Goal: Task Accomplishment & Management: Use online tool/utility

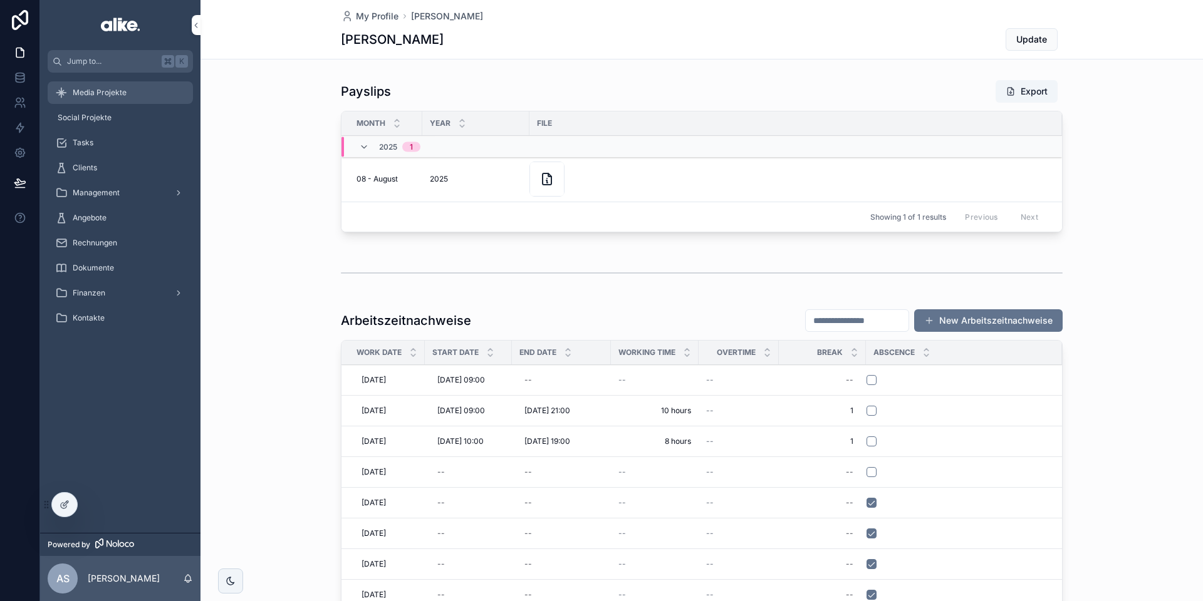
click at [128, 101] on div "Media Projekte" at bounding box center [120, 93] width 130 height 20
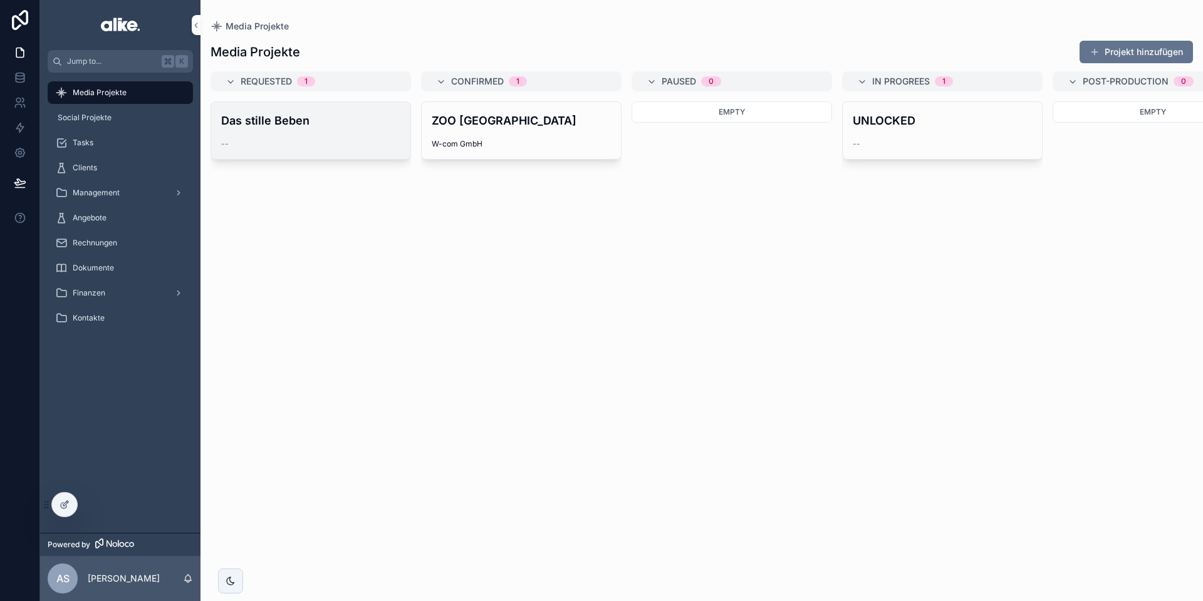
click at [329, 139] on div "--" at bounding box center [310, 144] width 179 height 10
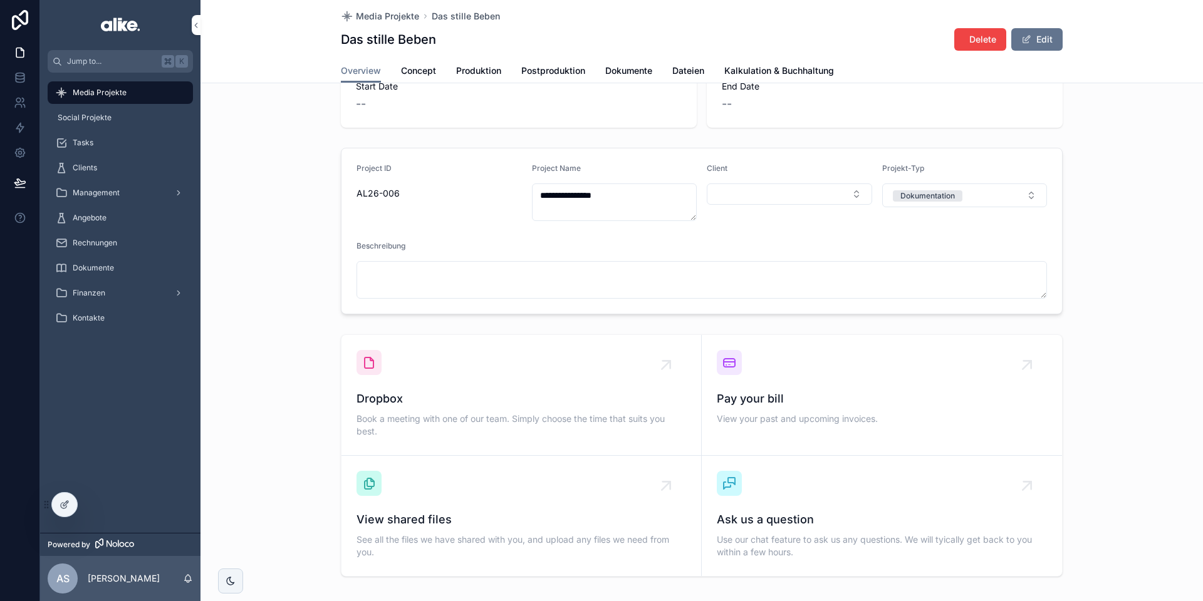
scroll to position [93, 0]
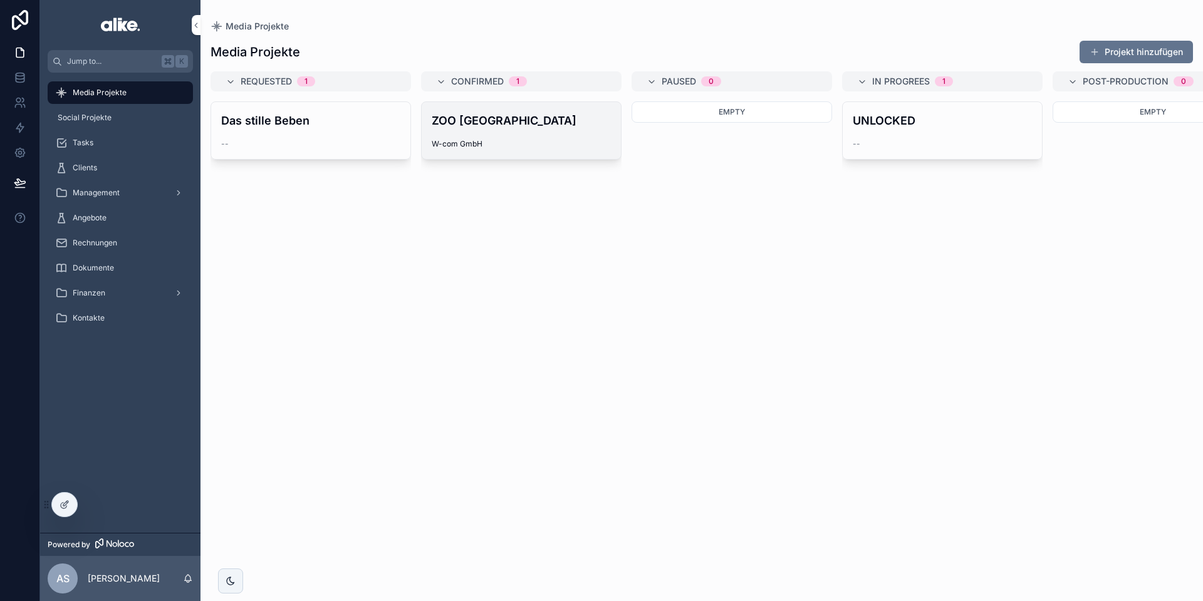
click at [575, 142] on div "W-com GmbH" at bounding box center [521, 144] width 179 height 10
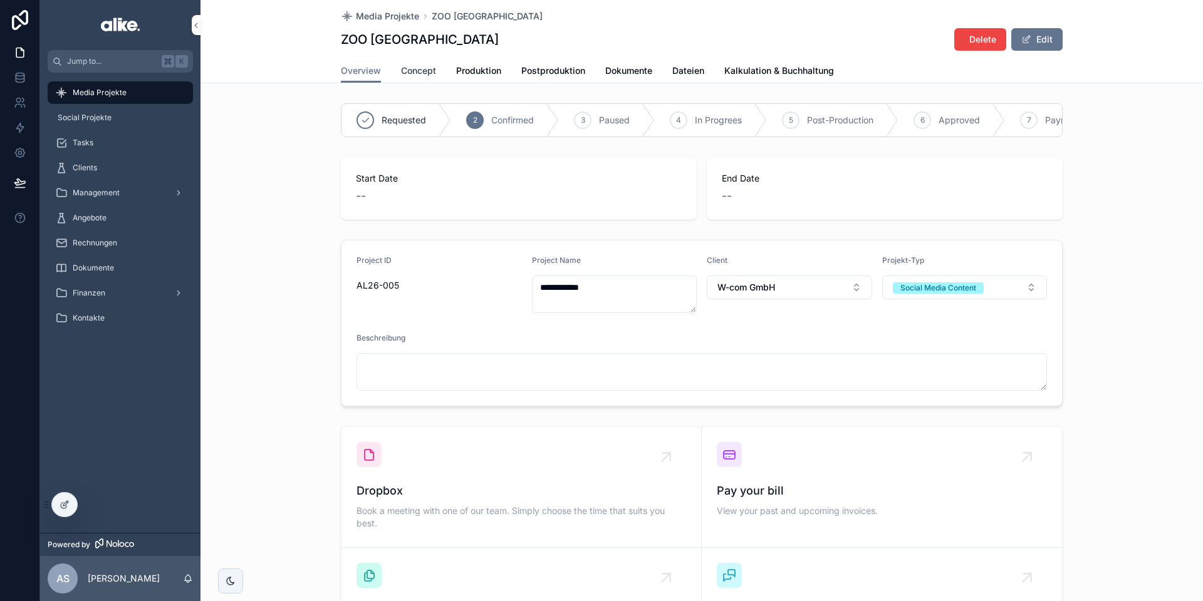
click at [418, 66] on span "Concept" at bounding box center [418, 71] width 35 height 13
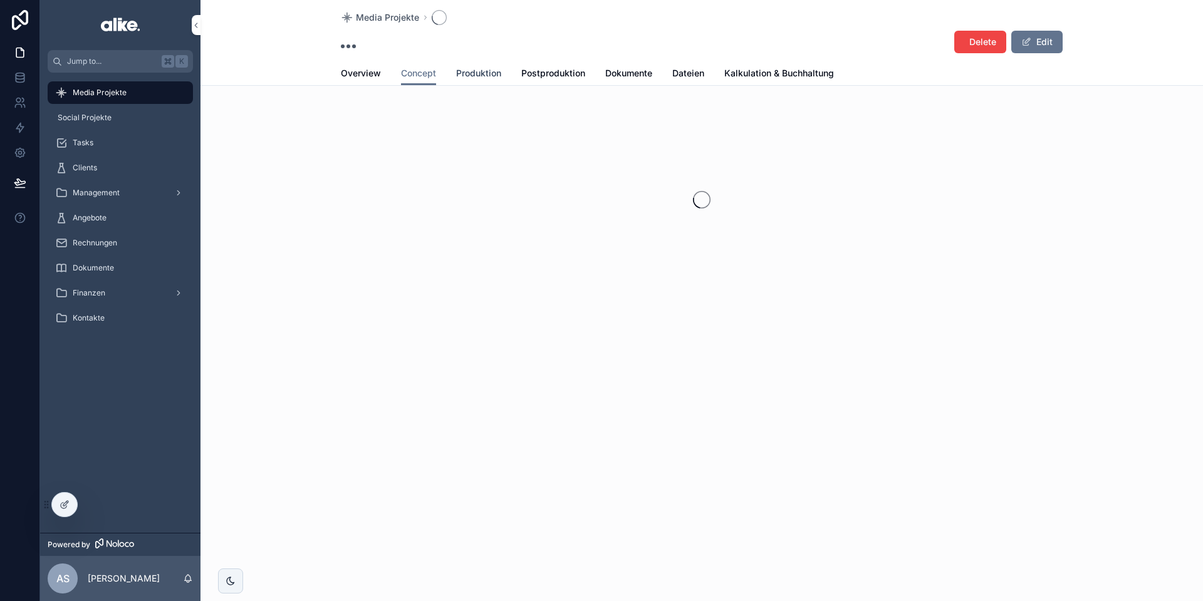
click at [480, 78] on span "Produktion" at bounding box center [478, 73] width 45 height 13
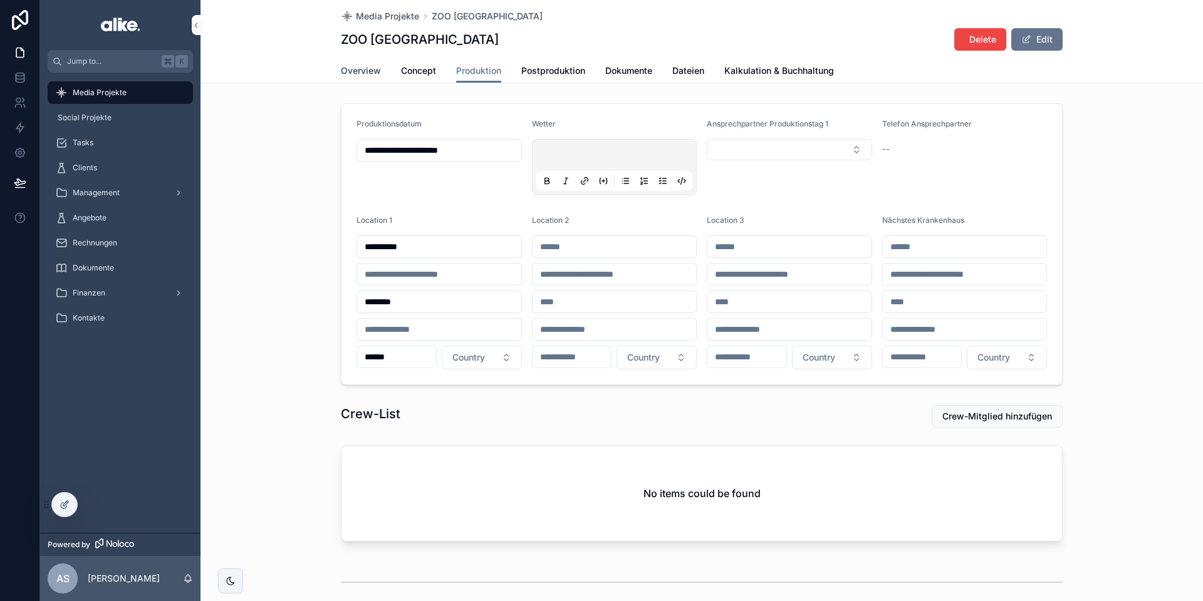
click at [359, 75] on span "Overview" at bounding box center [361, 71] width 40 height 13
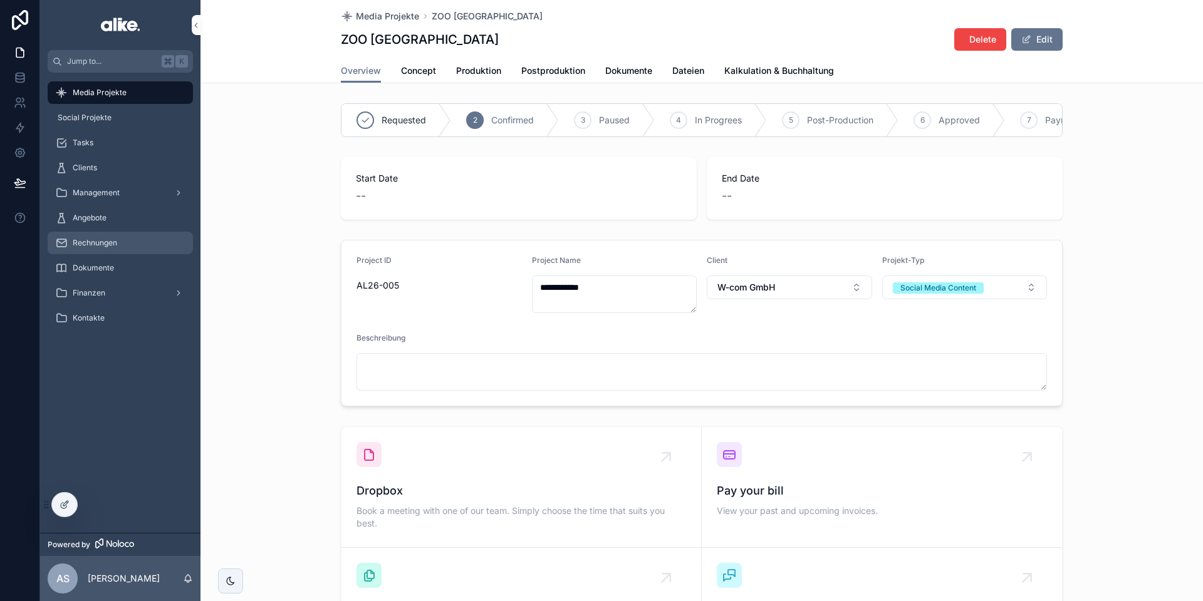
click at [118, 239] on div "Rechnungen" at bounding box center [120, 243] width 130 height 20
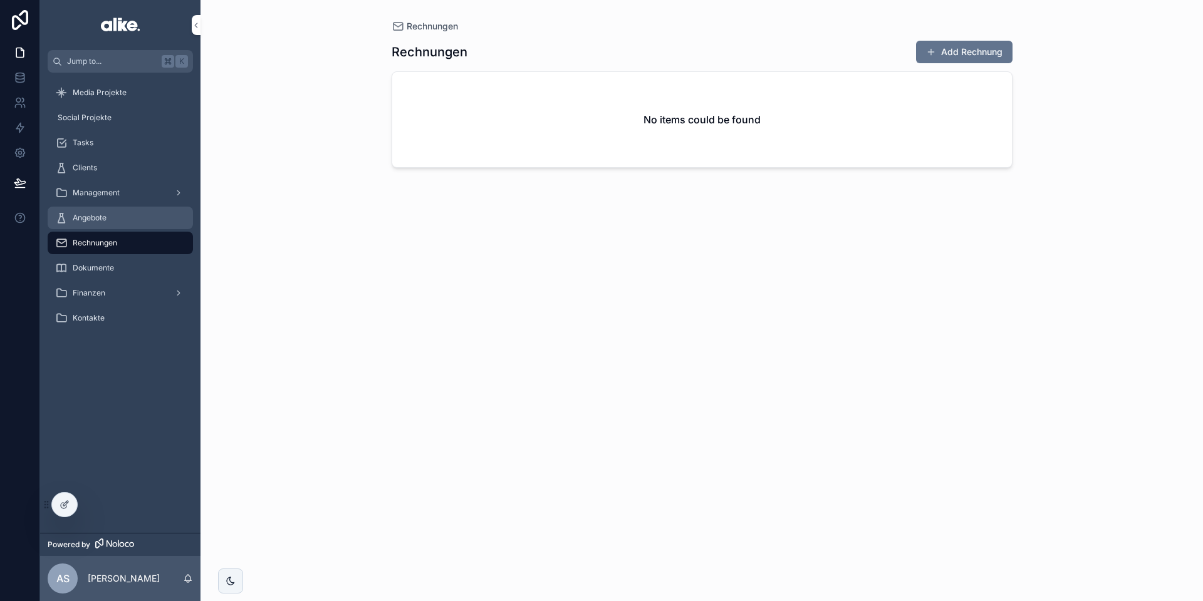
click at [95, 207] on link "Angebote" at bounding box center [120, 218] width 145 height 23
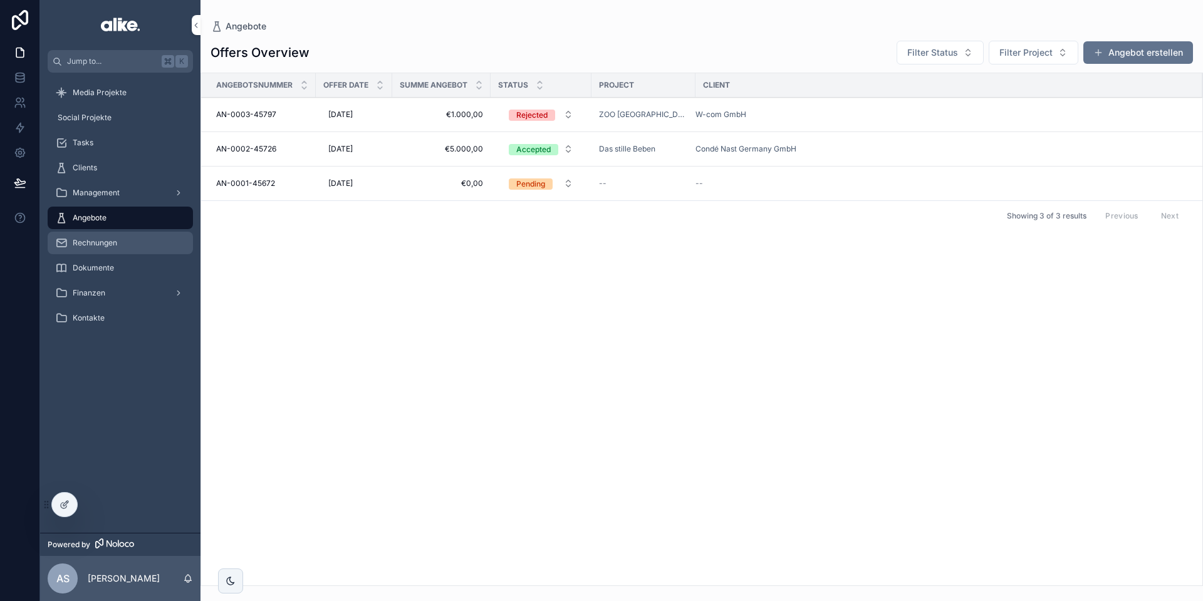
click at [108, 247] on span "Rechnungen" at bounding box center [95, 243] width 44 height 10
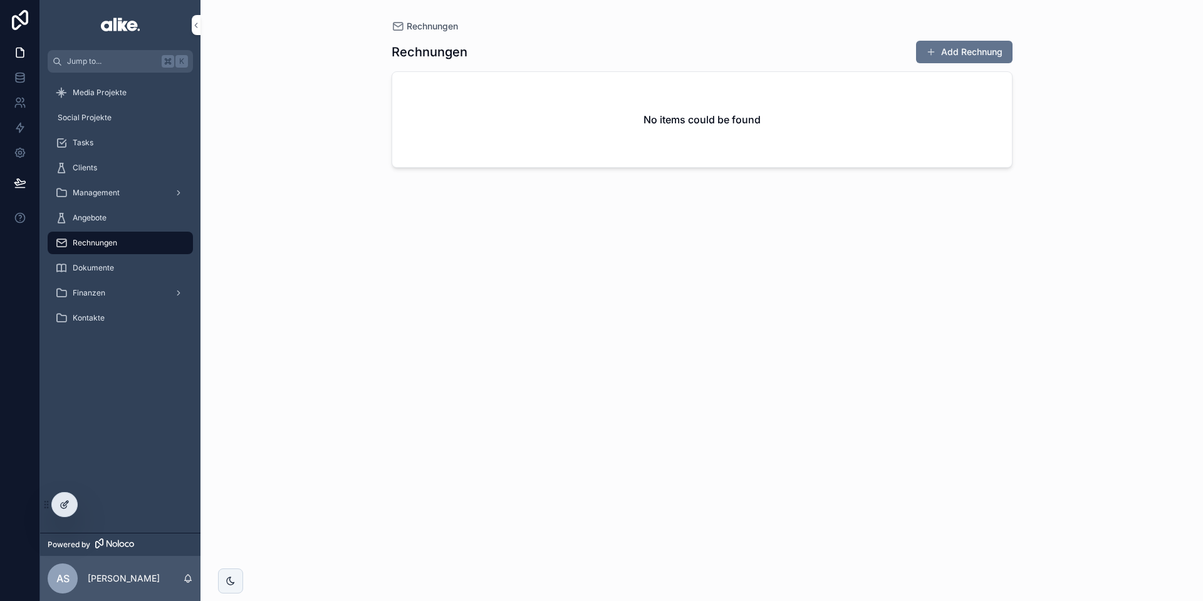
click at [71, 500] on div at bounding box center [64, 505] width 25 height 24
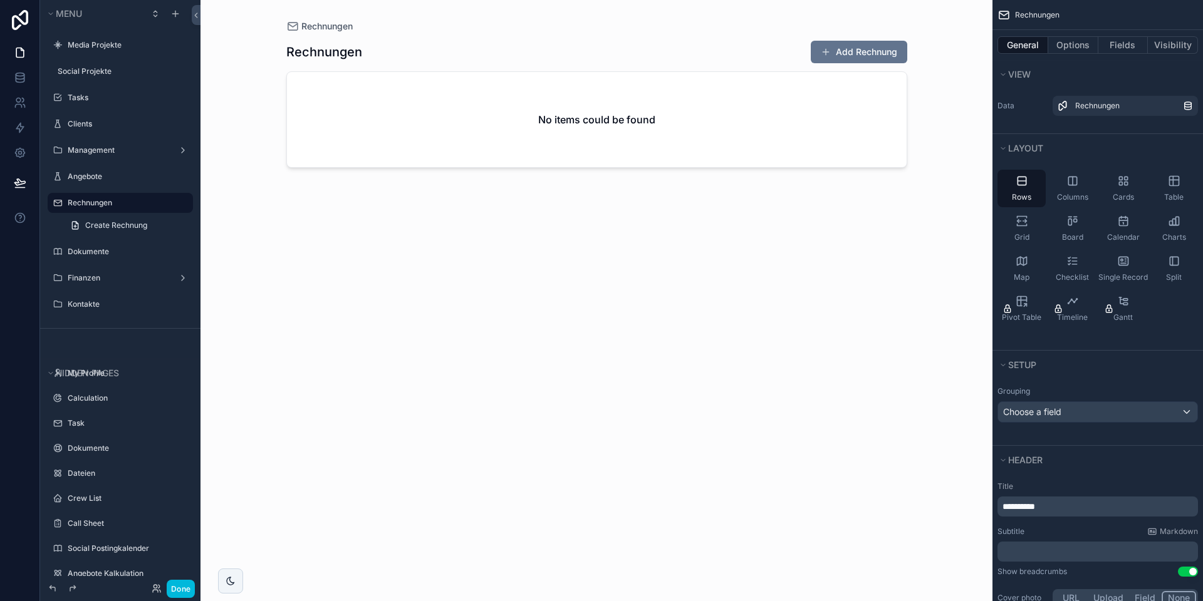
click at [407, 143] on div "scrollable content" at bounding box center [596, 293] width 641 height 586
click at [1032, 225] on div "Grid" at bounding box center [1021, 229] width 48 height 38
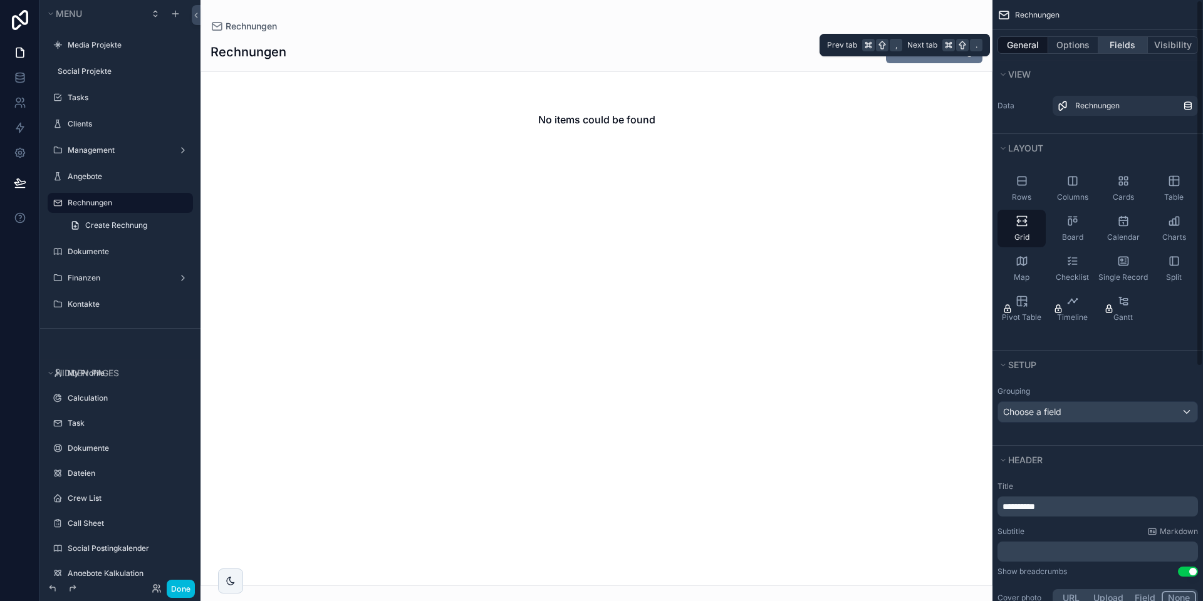
click at [1134, 49] on button "Fields" at bounding box center [1123, 45] width 50 height 18
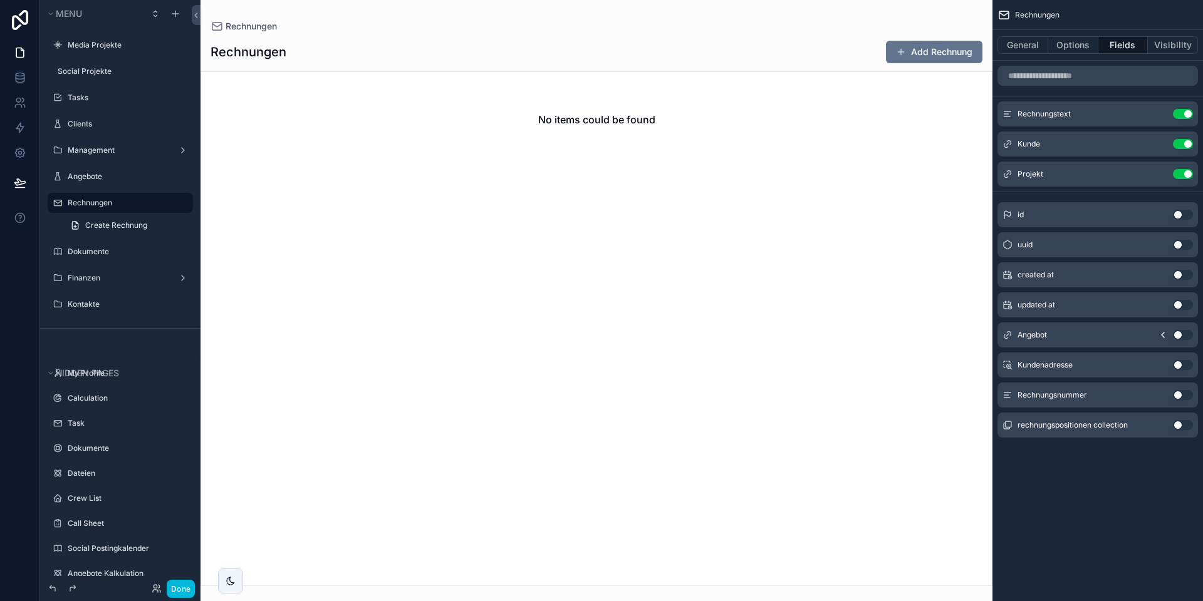
click at [1178, 393] on button "Use setting" at bounding box center [1183, 395] width 20 height 10
click at [0, 0] on icon "scrollable content" at bounding box center [0, 0] width 0 height 0
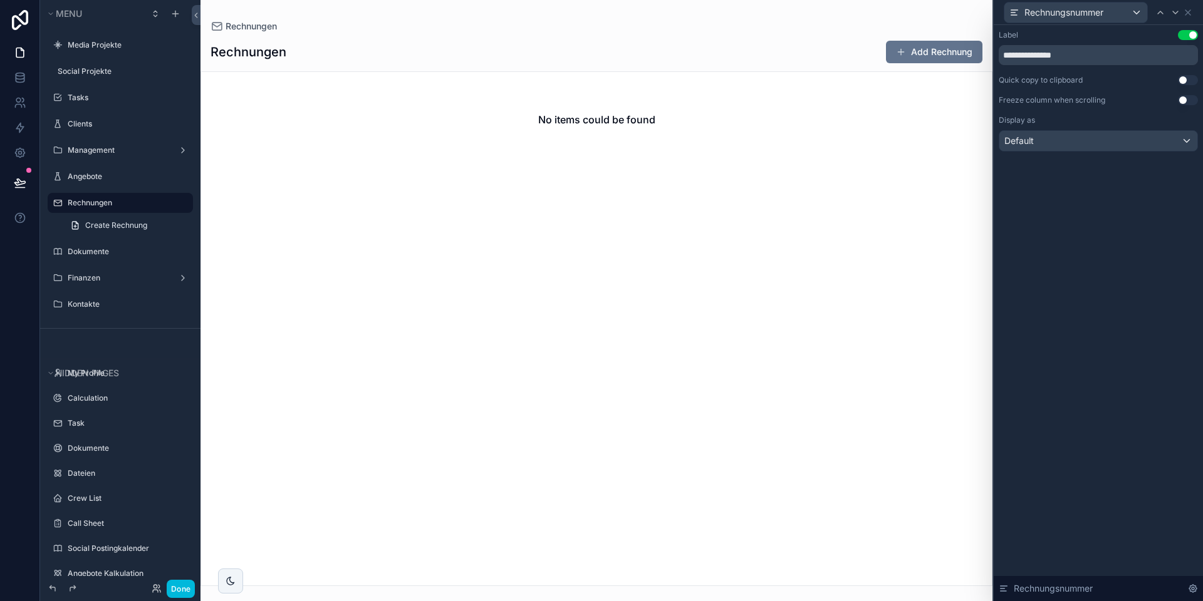
click at [1186, 83] on button "Use setting" at bounding box center [1188, 80] width 20 height 10
click at [1191, 14] on icon at bounding box center [1188, 13] width 10 height 10
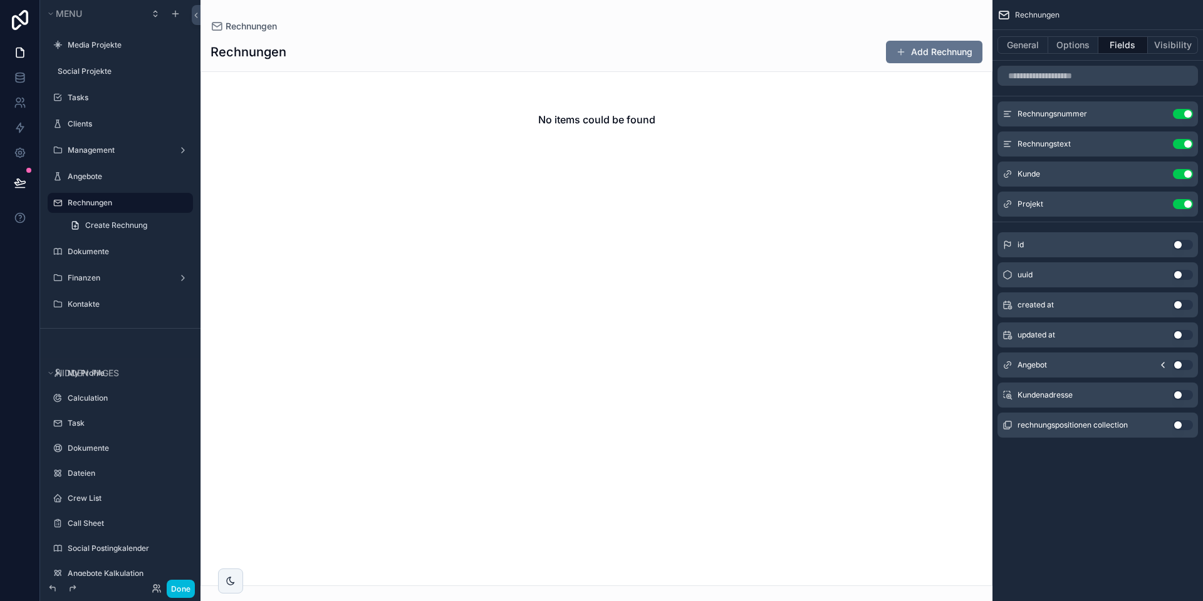
click at [1181, 141] on button "Use setting" at bounding box center [1183, 144] width 20 height 10
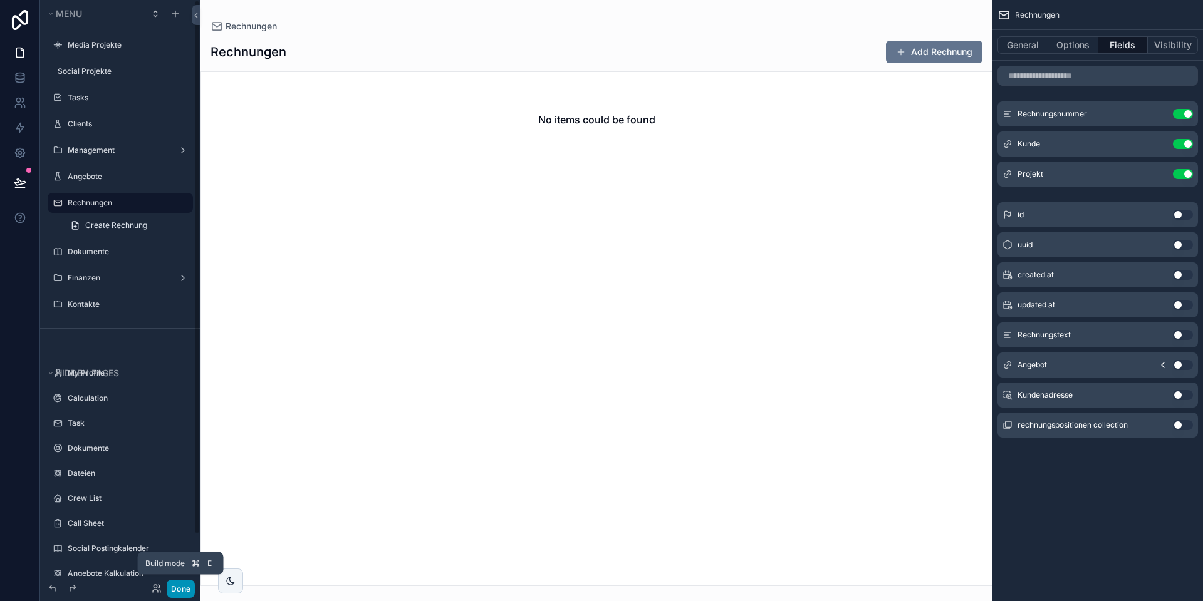
click at [176, 594] on button "Done" at bounding box center [181, 589] width 28 height 18
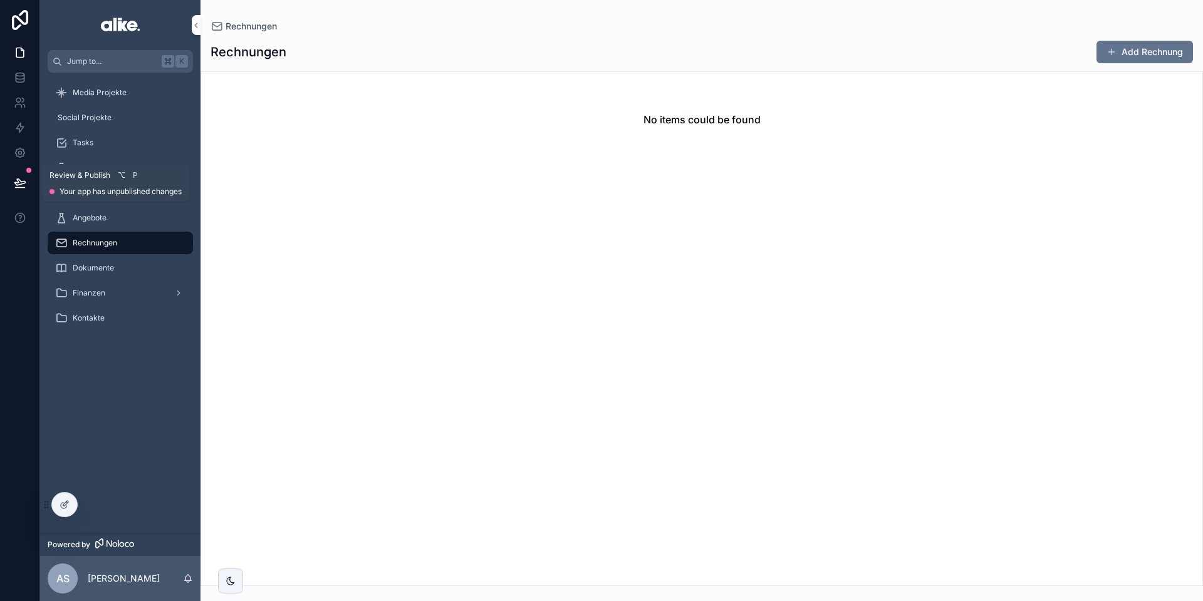
click at [25, 186] on icon at bounding box center [20, 183] width 13 height 13
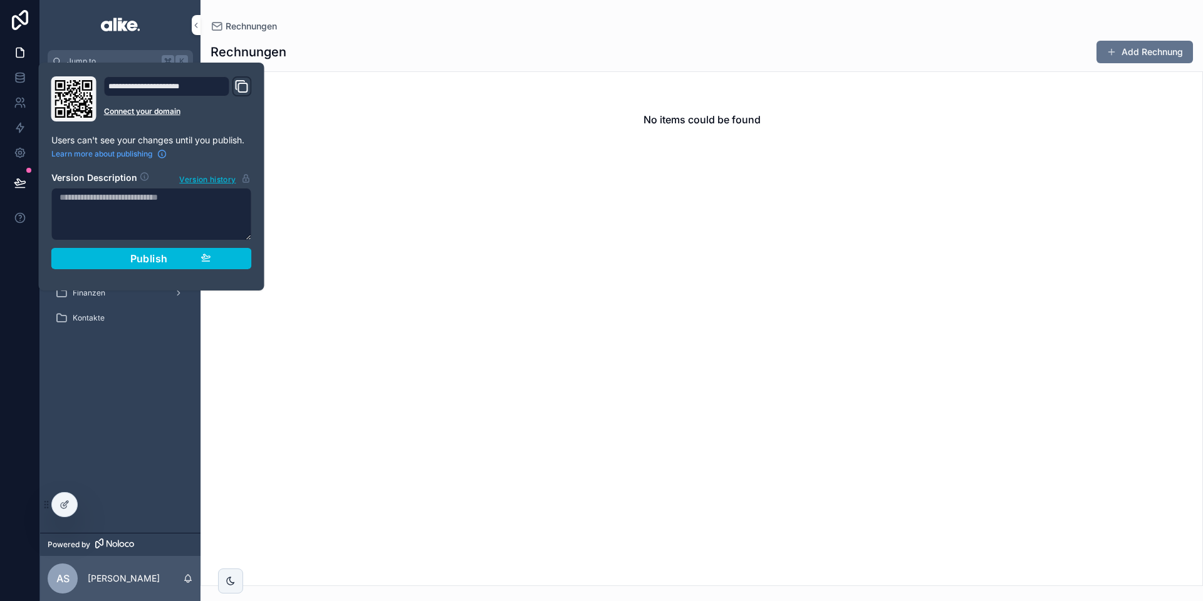
click at [138, 253] on span "Publish" at bounding box center [149, 258] width 38 height 13
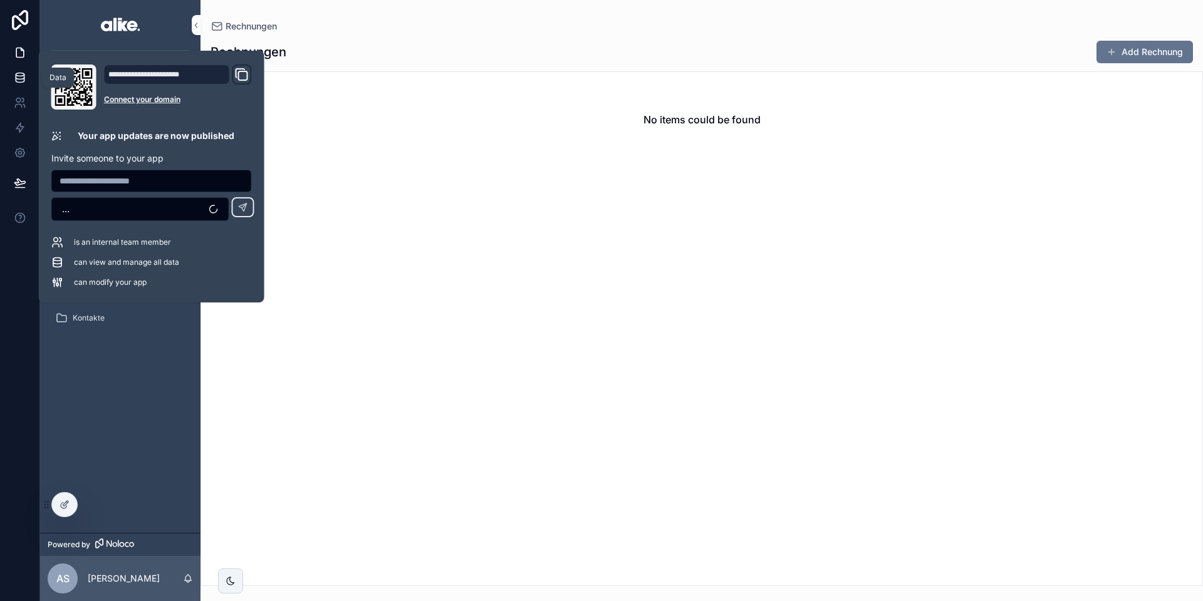
click at [18, 73] on icon at bounding box center [20, 77] width 13 height 13
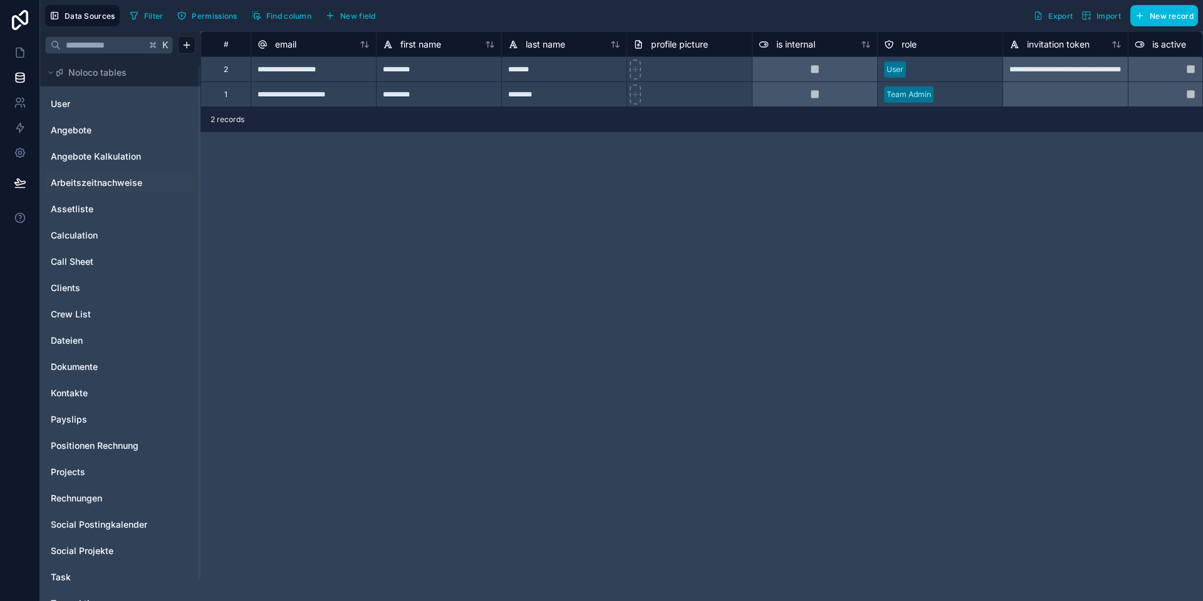
scroll to position [29, 0]
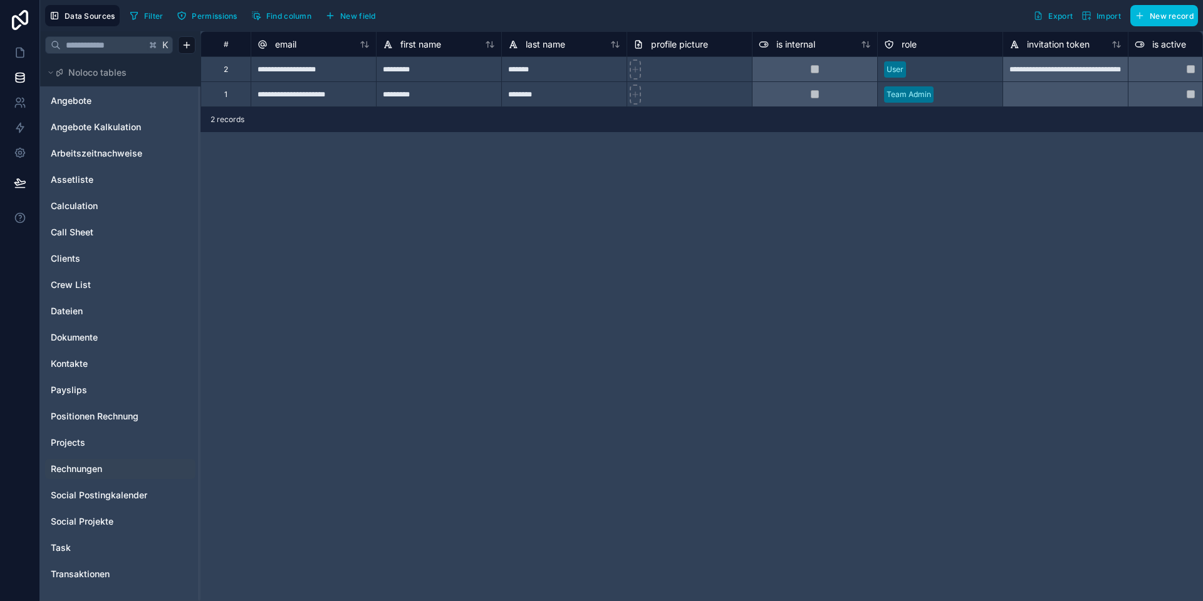
click at [96, 466] on span "Rechnungen" at bounding box center [76, 469] width 51 height 13
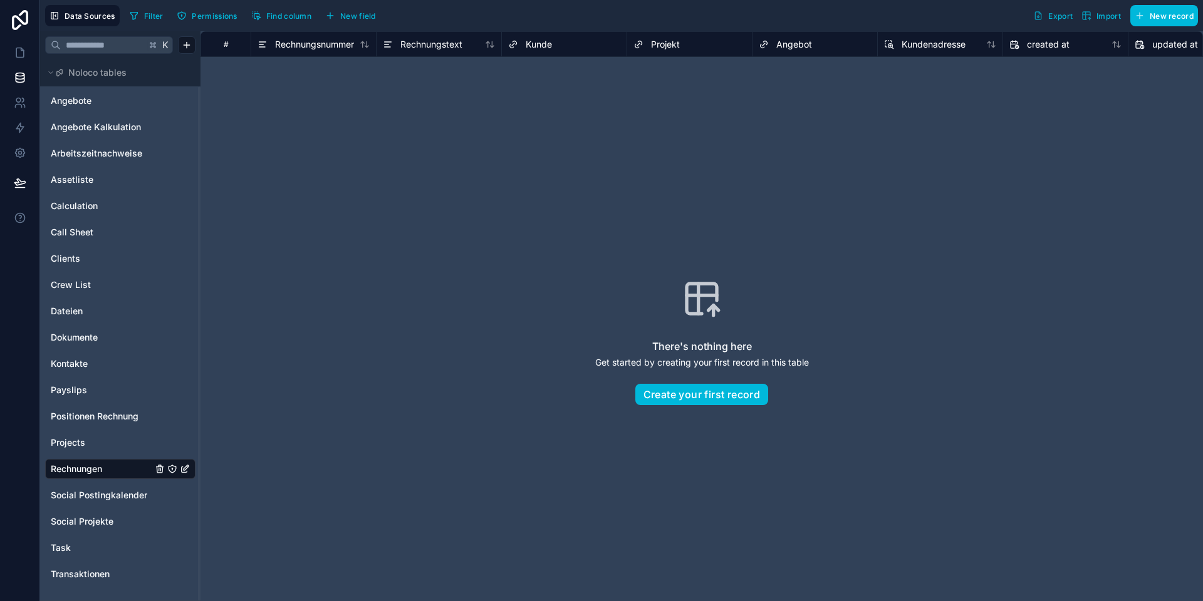
click at [345, 14] on span "New field" at bounding box center [358, 15] width 36 height 9
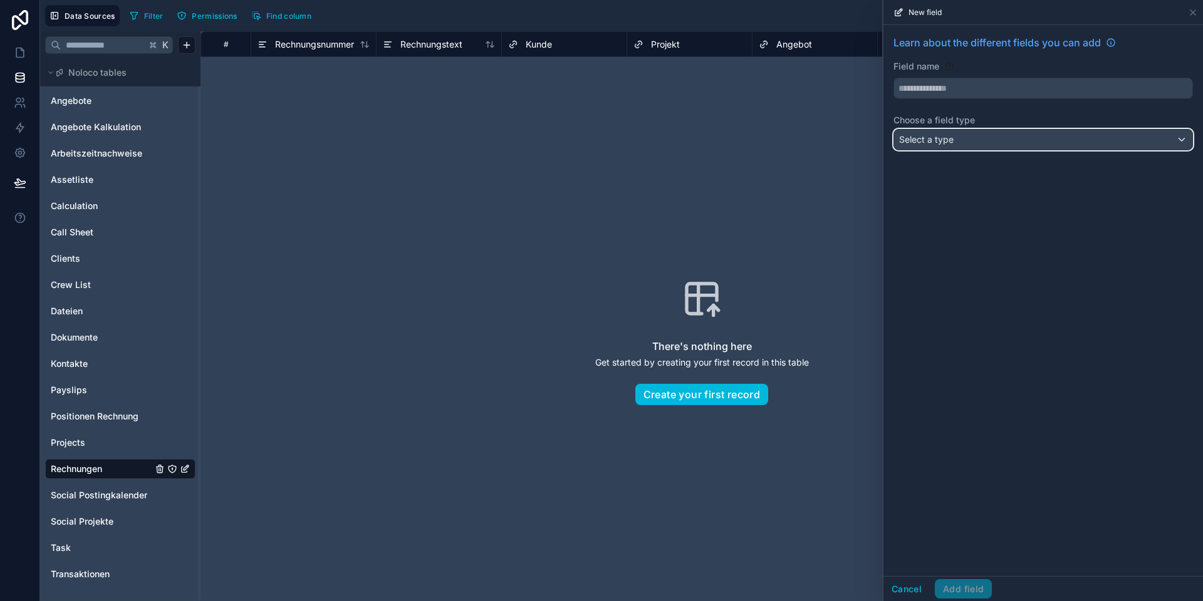
click at [935, 142] on span "Select a type" at bounding box center [926, 139] width 54 height 11
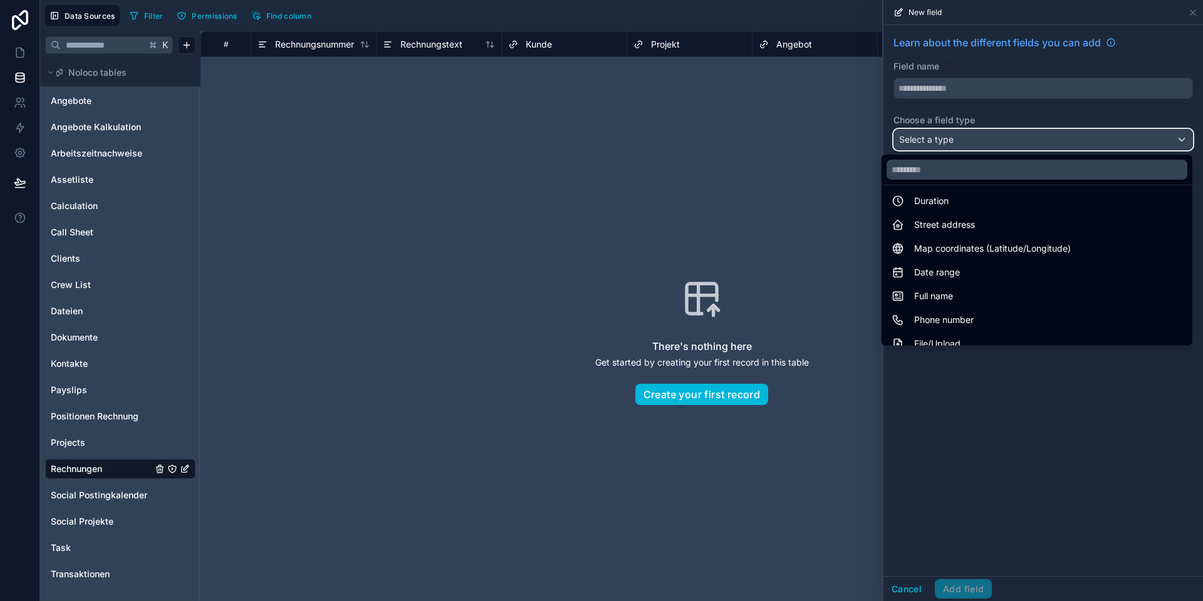
scroll to position [363, 0]
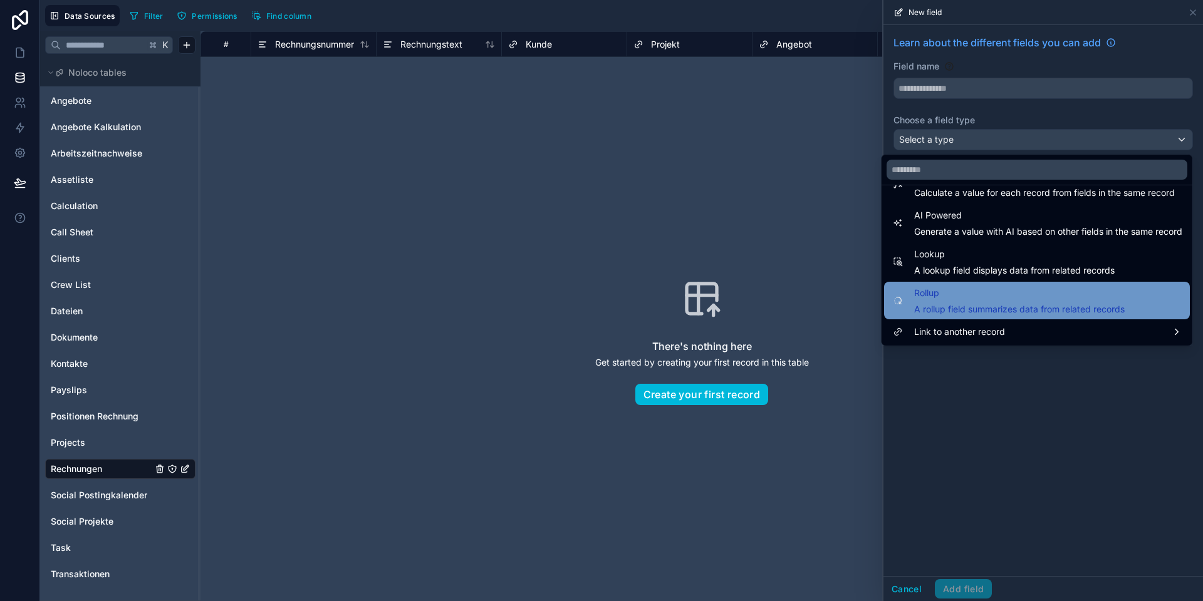
click at [936, 302] on div "Rollup A rollup field summarizes data from related records" at bounding box center [1019, 301] width 210 height 30
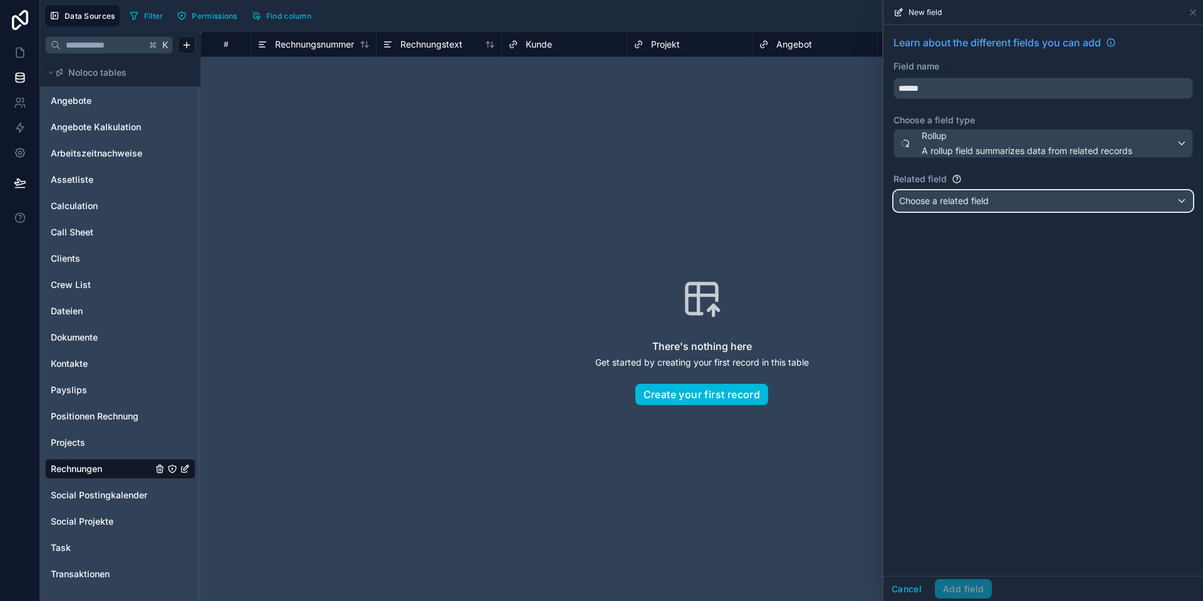
click at [936, 199] on span "Choose a related field" at bounding box center [944, 200] width 90 height 11
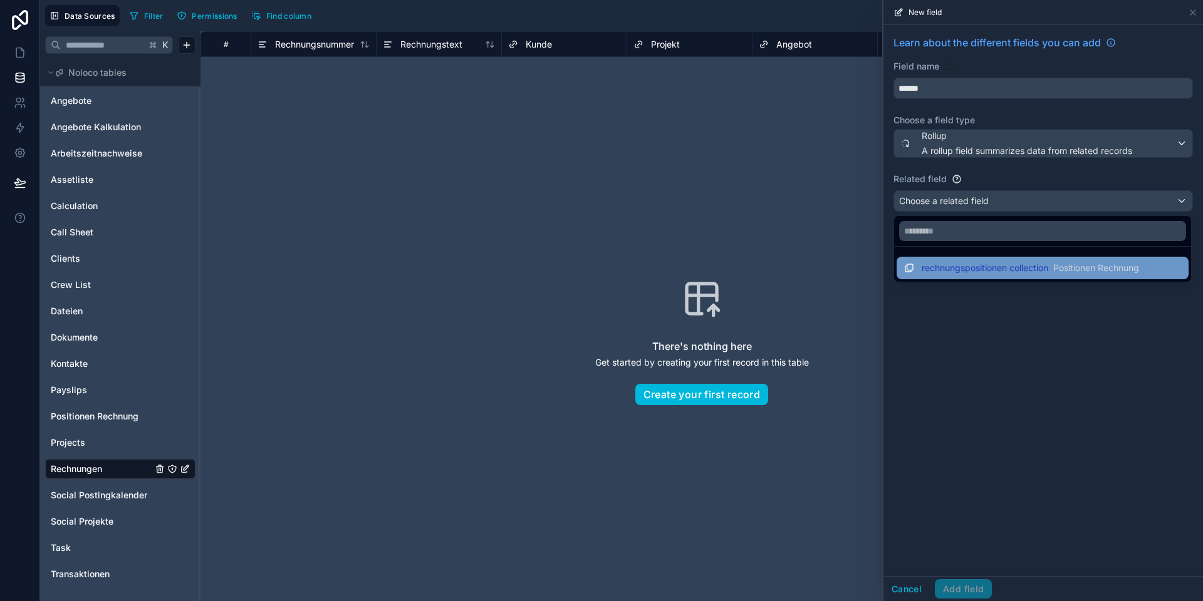
click at [945, 267] on span "rechnungspositionen collection" at bounding box center [984, 268] width 127 height 13
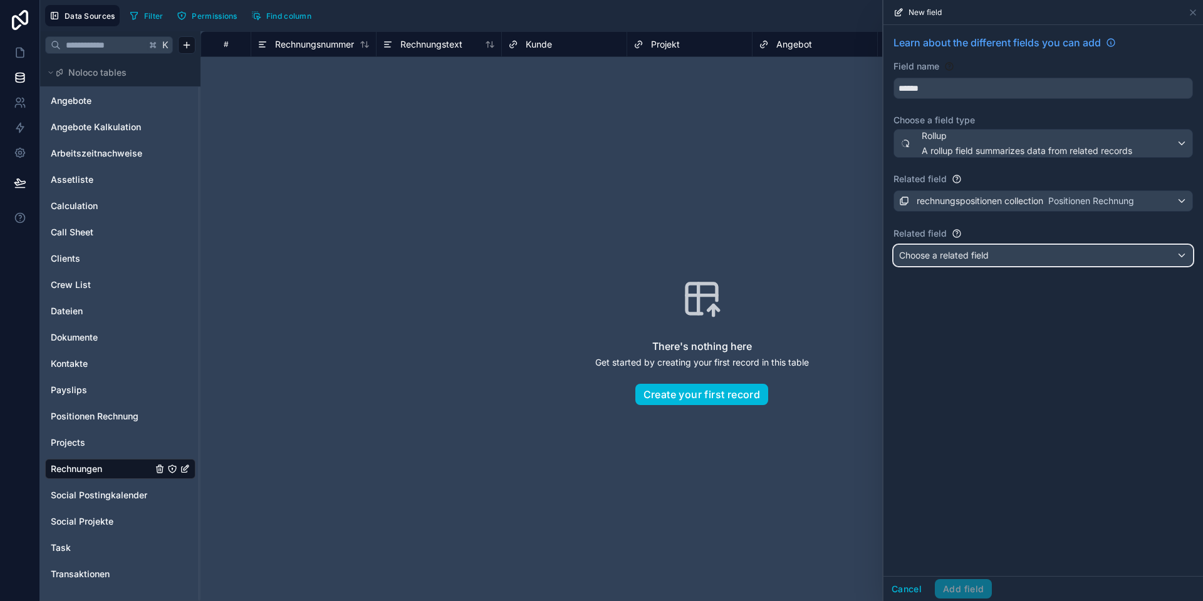
click at [940, 254] on span "Choose a related field" at bounding box center [944, 255] width 90 height 11
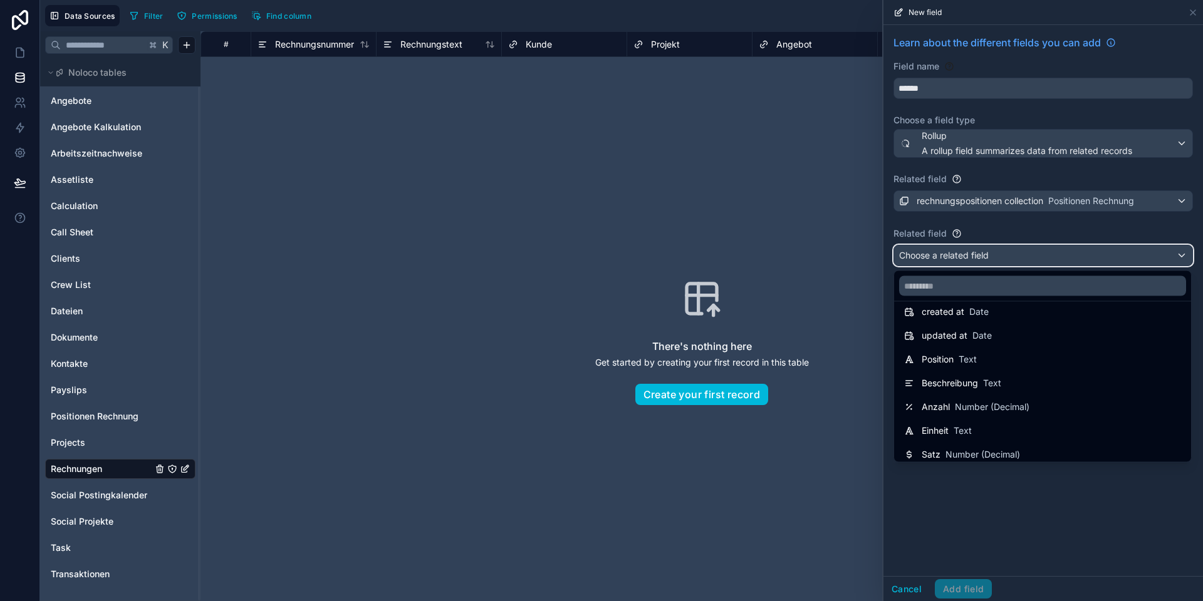
scroll to position [89, 0]
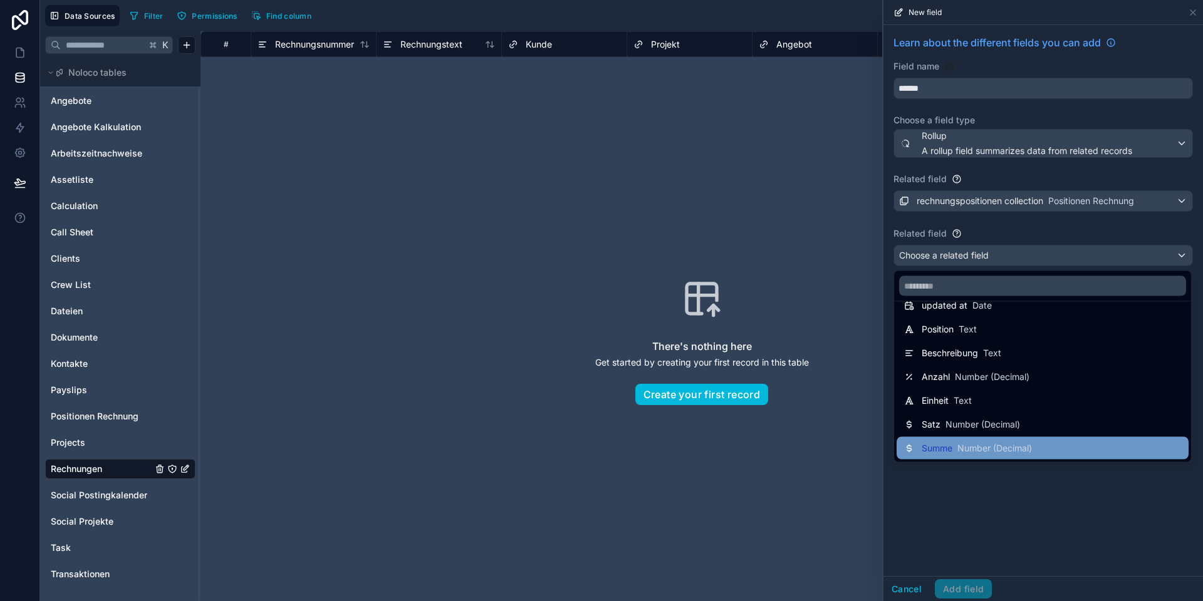
click at [960, 449] on span "Number (Decimal)" at bounding box center [994, 448] width 75 height 13
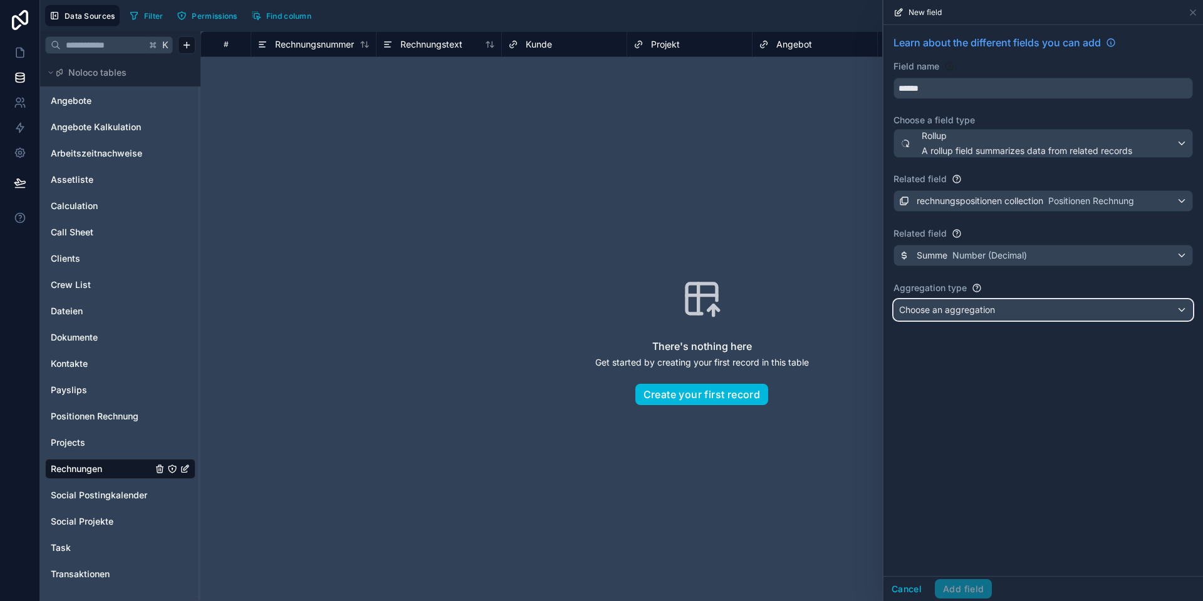
click at [955, 317] on div "Choose an aggregation" at bounding box center [1043, 310] width 298 height 20
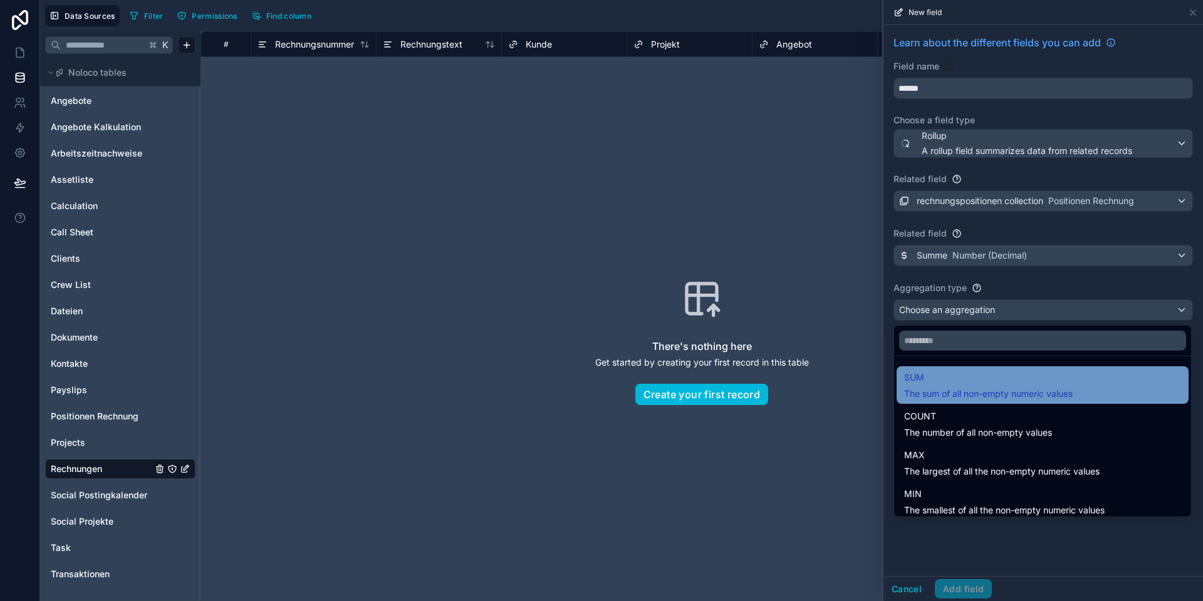
click at [955, 383] on span "SUM" at bounding box center [988, 377] width 169 height 15
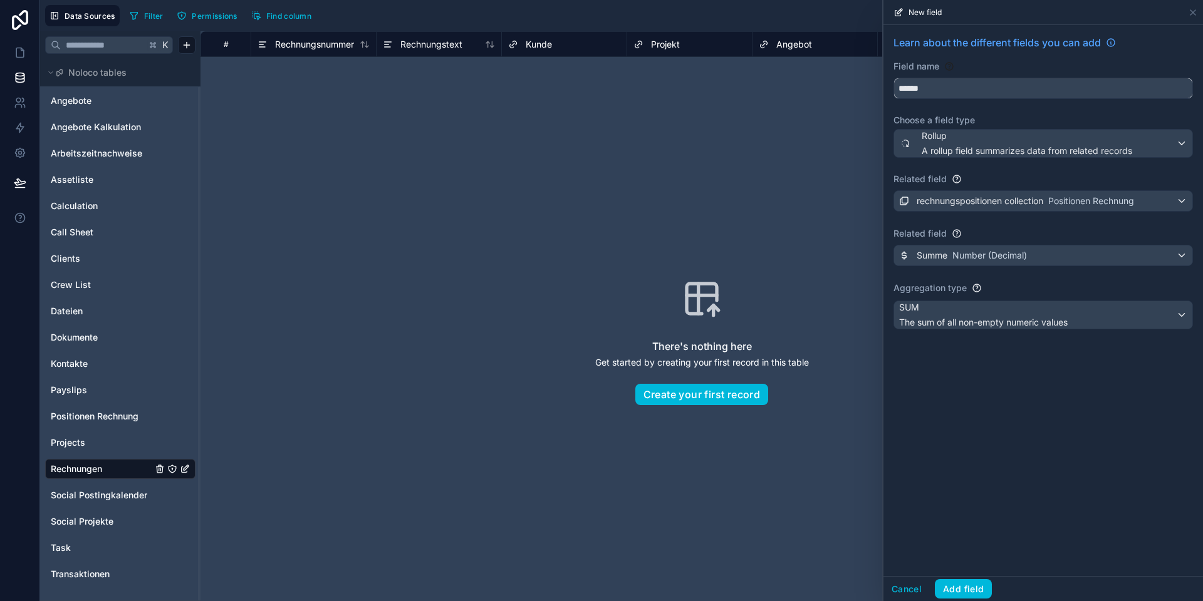
click at [949, 93] on input "******" at bounding box center [1043, 88] width 298 height 20
click at [893, 78] on button "******" at bounding box center [1042, 88] width 299 height 21
click at [943, 82] on input "**********" at bounding box center [1043, 88] width 298 height 20
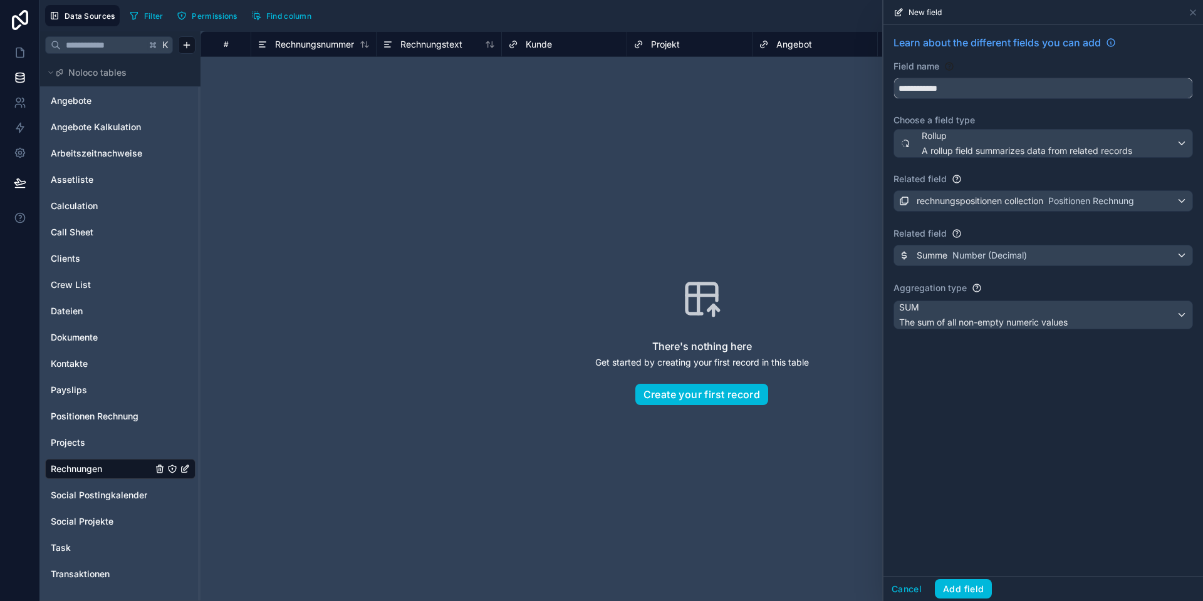
type input "**********"
click at [957, 593] on button "Add field" at bounding box center [963, 589] width 57 height 20
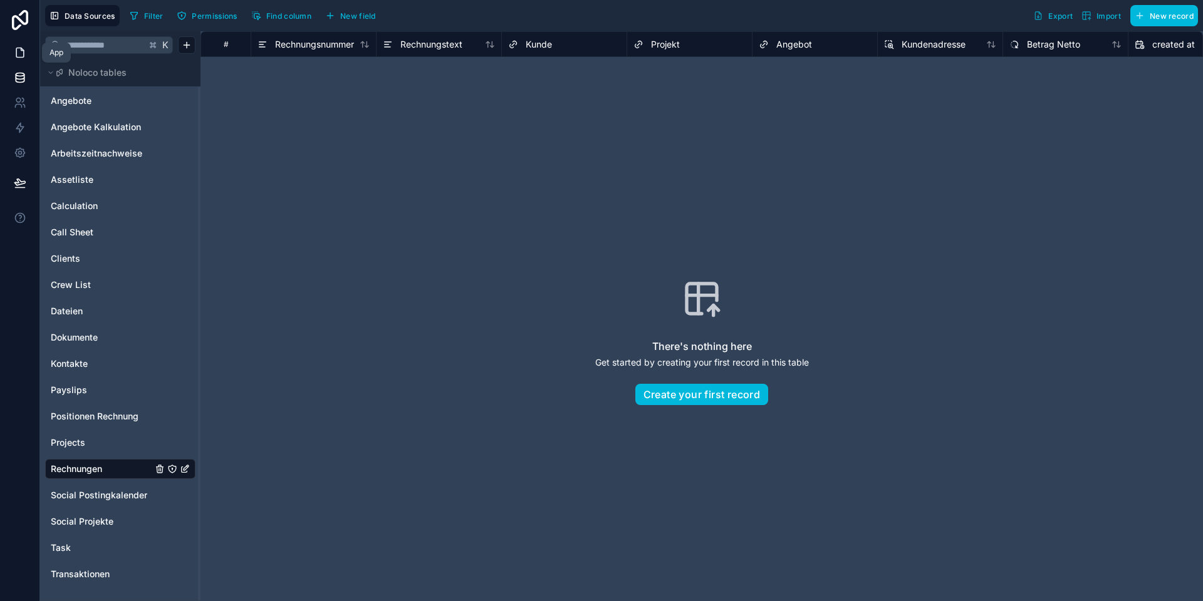
click at [20, 46] on icon at bounding box center [20, 52] width 13 height 13
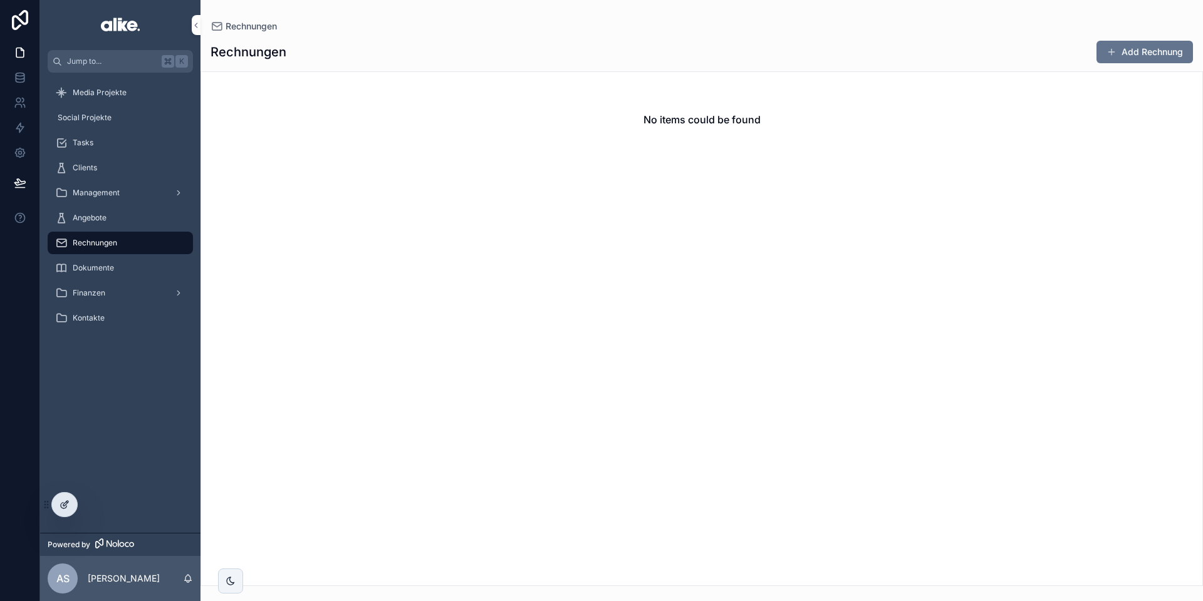
click at [64, 510] on div at bounding box center [64, 505] width 25 height 24
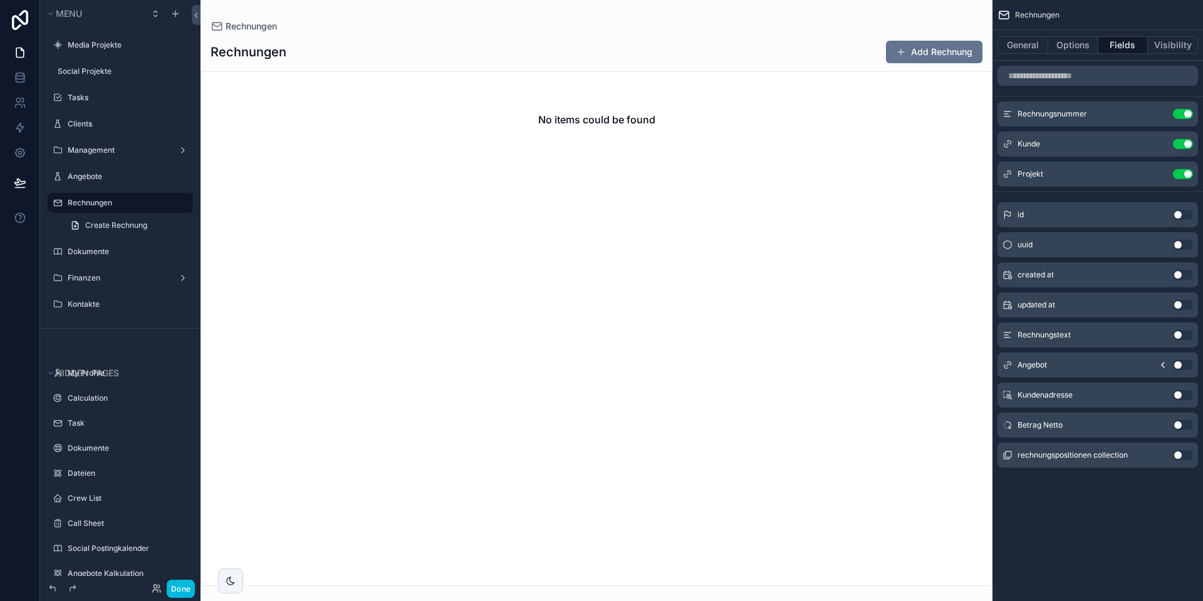
click at [1178, 425] on button "Use setting" at bounding box center [1183, 425] width 20 height 10
click at [178, 591] on button "Done" at bounding box center [181, 589] width 28 height 18
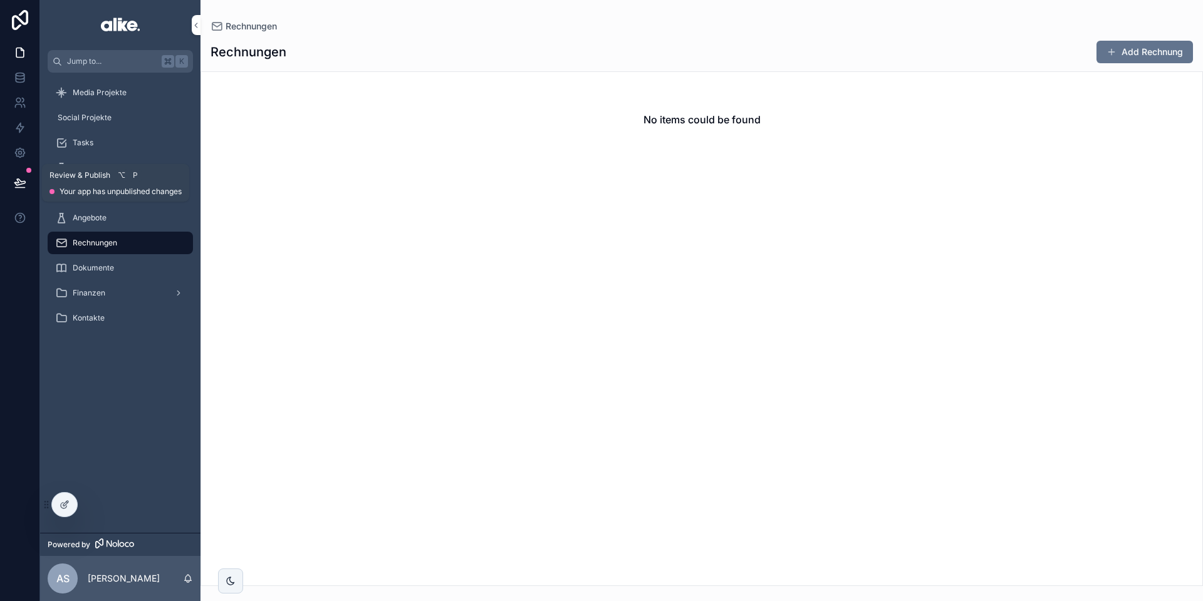
click at [26, 180] on button at bounding box center [20, 182] width 28 height 35
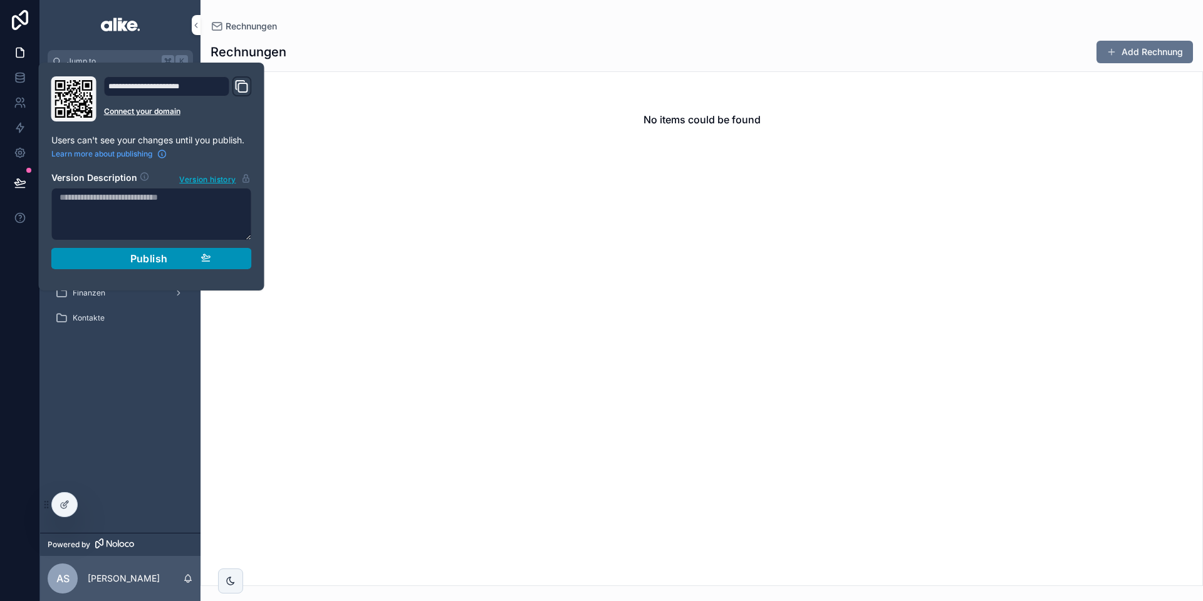
click at [138, 258] on span "Publish" at bounding box center [149, 258] width 38 height 13
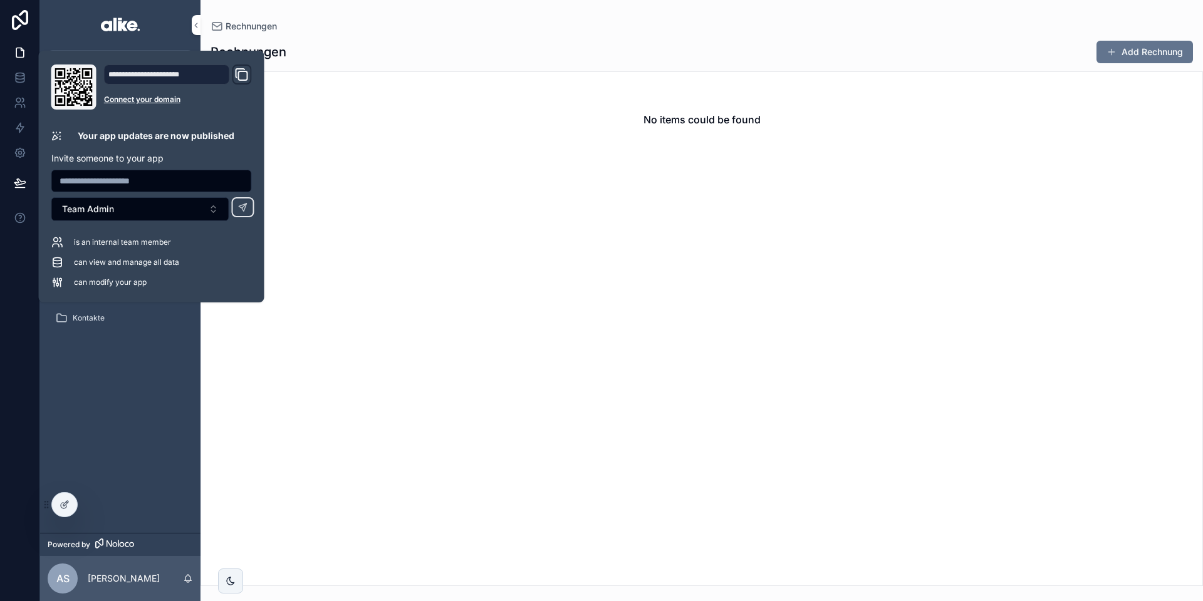
click at [451, 232] on div "No items could be found" at bounding box center [701, 328] width 1002 height 515
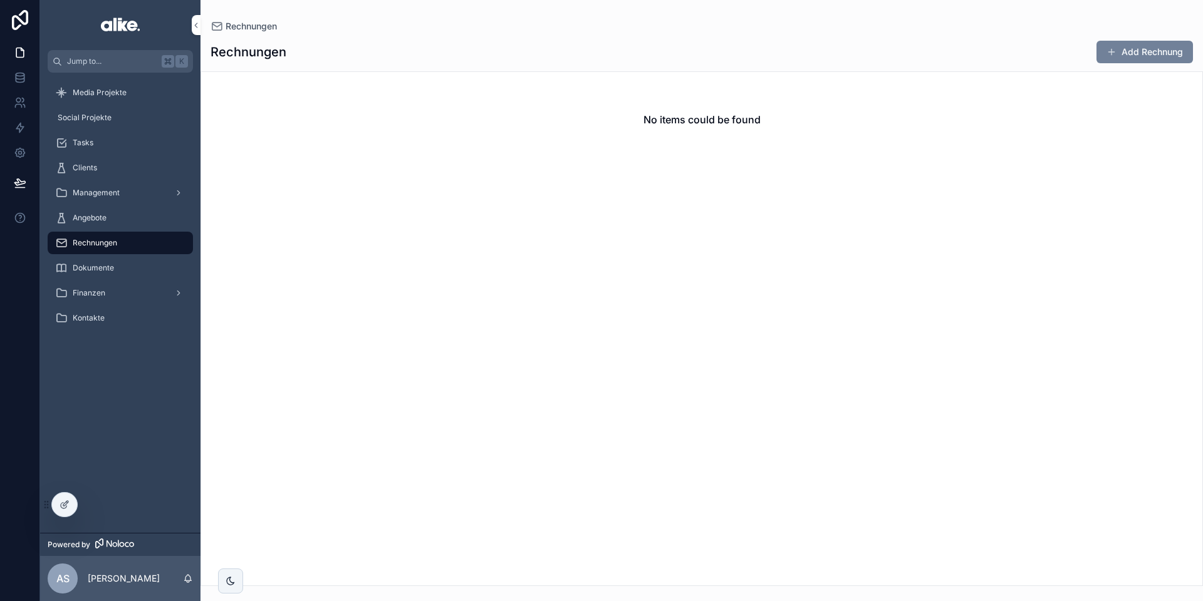
click at [1113, 51] on span "scrollable content" at bounding box center [1111, 52] width 10 height 10
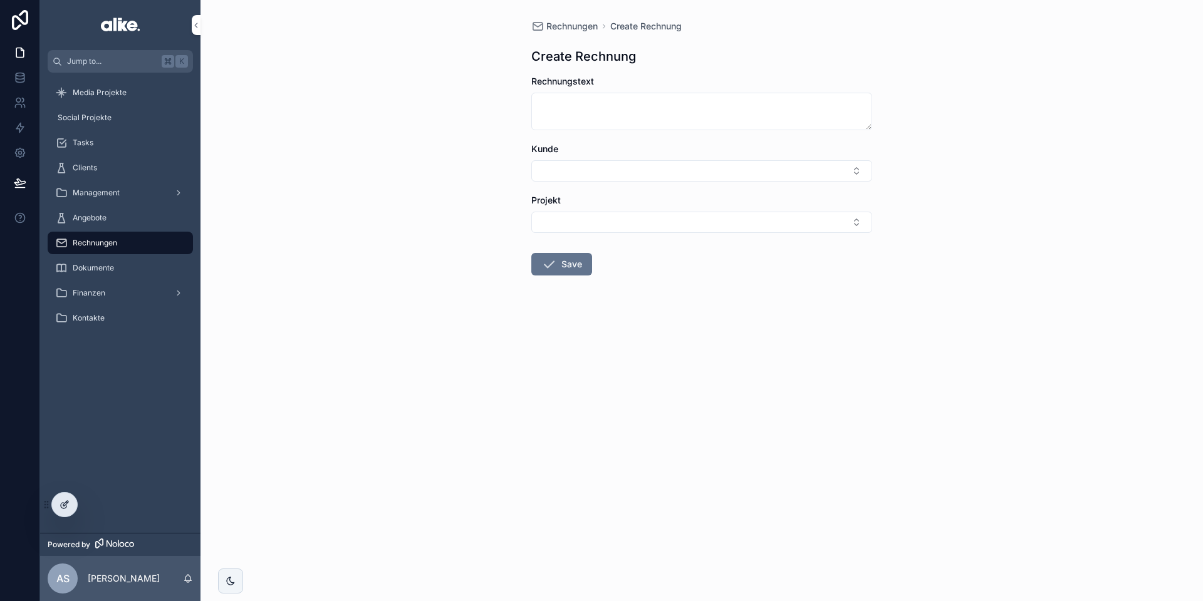
click at [65, 506] on icon at bounding box center [65, 503] width 5 height 5
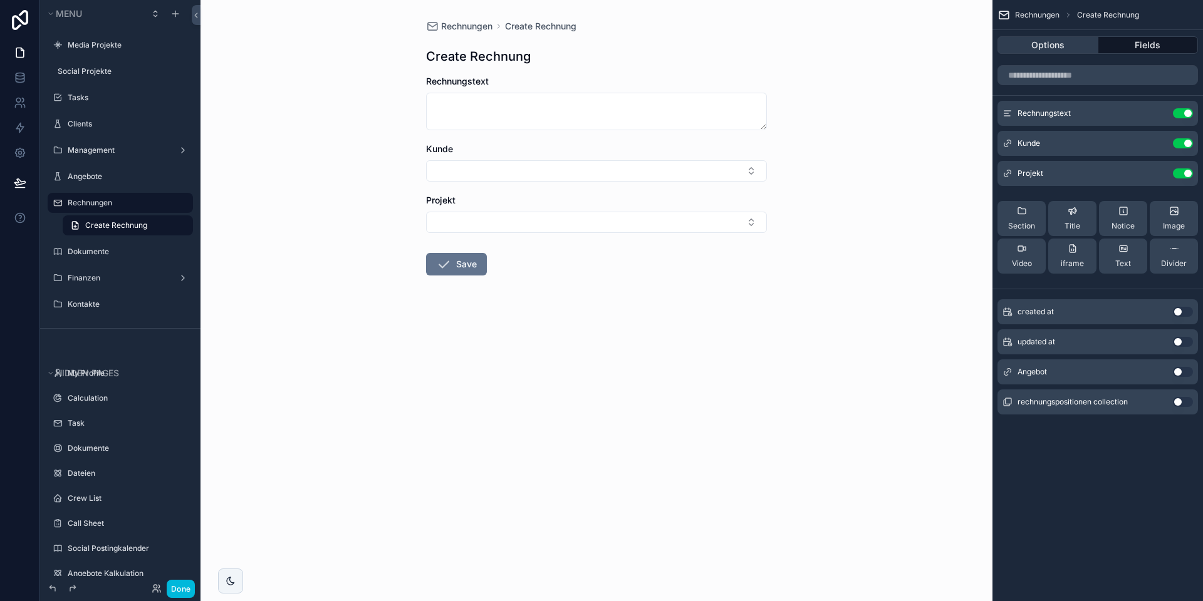
click at [1054, 52] on button "Options" at bounding box center [1047, 45] width 101 height 18
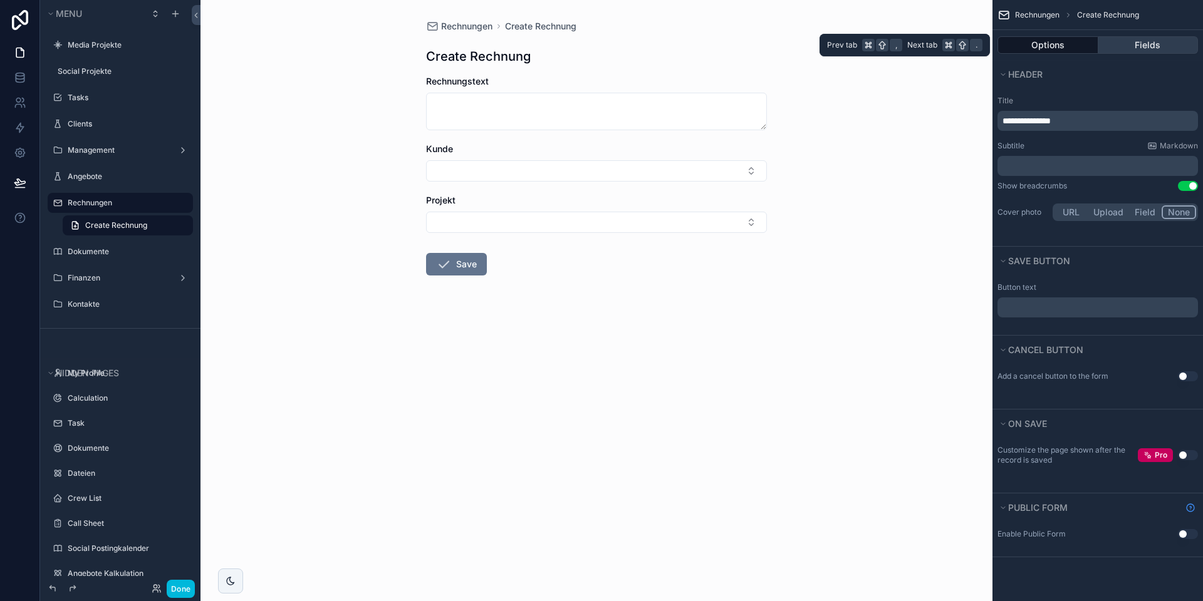
click at [1124, 46] on button "Fields" at bounding box center [1148, 45] width 100 height 18
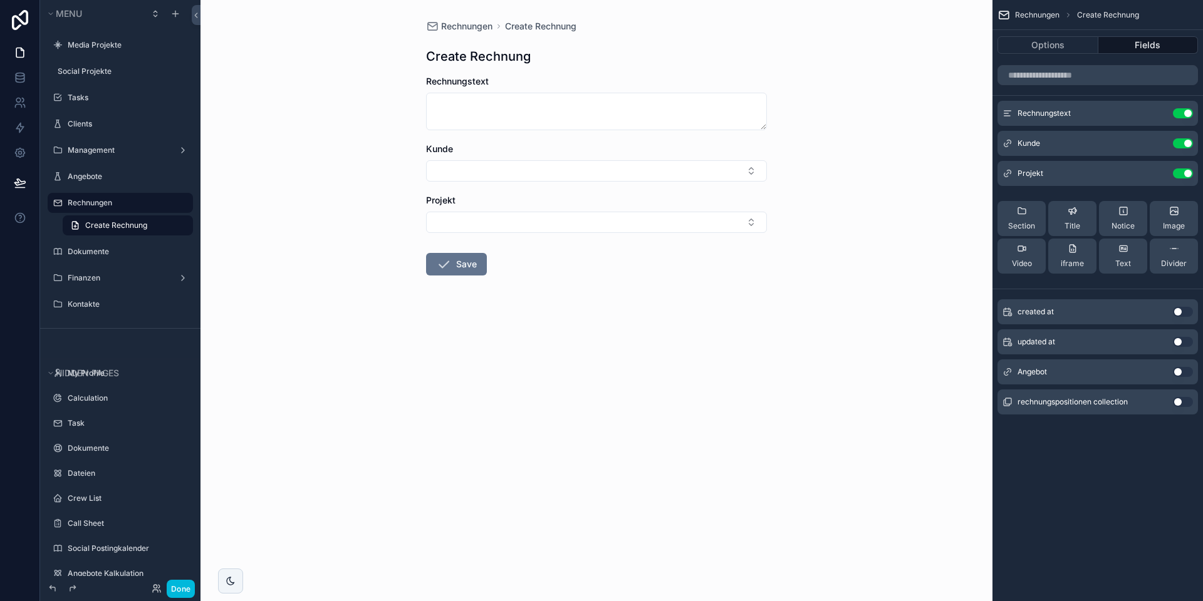
click at [1178, 115] on button "Use setting" at bounding box center [1183, 113] width 20 height 10
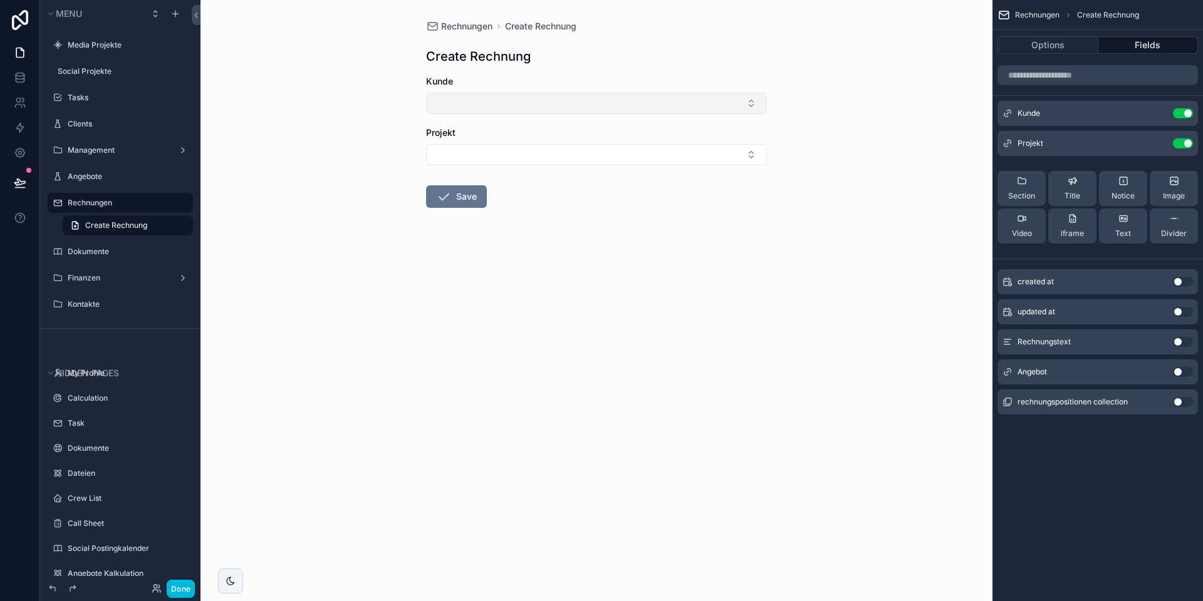
click at [633, 109] on button "Select Button" at bounding box center [596, 103] width 341 height 21
click at [621, 103] on button "Select Button" at bounding box center [596, 103] width 341 height 21
click at [459, 28] on span "Rechnungen" at bounding box center [466, 26] width 51 height 13
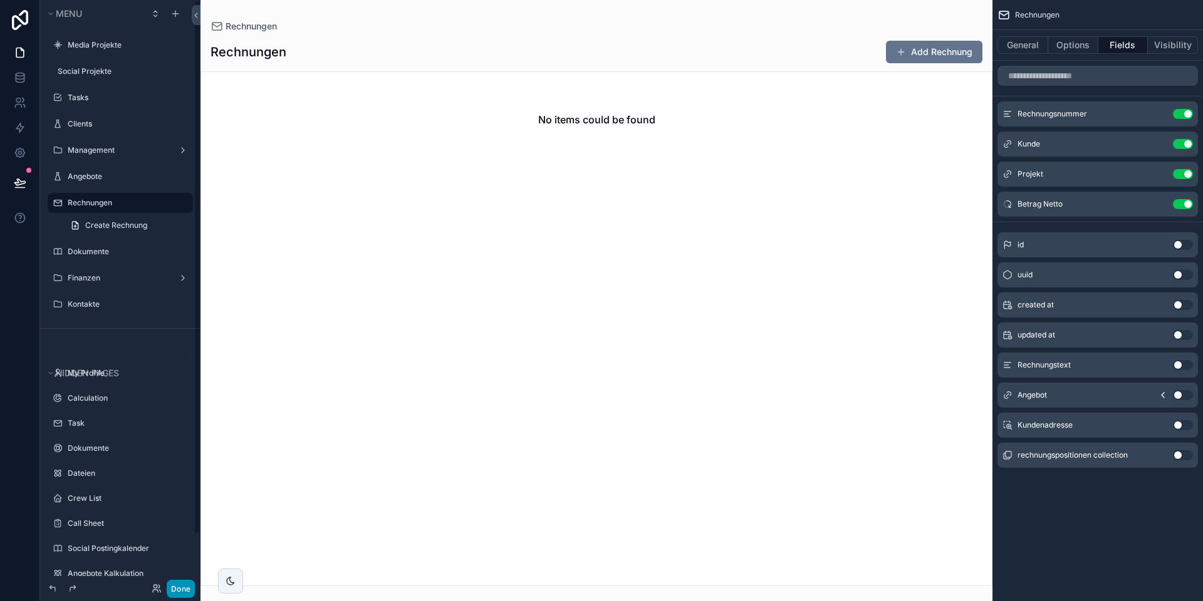
click at [185, 585] on button "Done" at bounding box center [181, 589] width 28 height 18
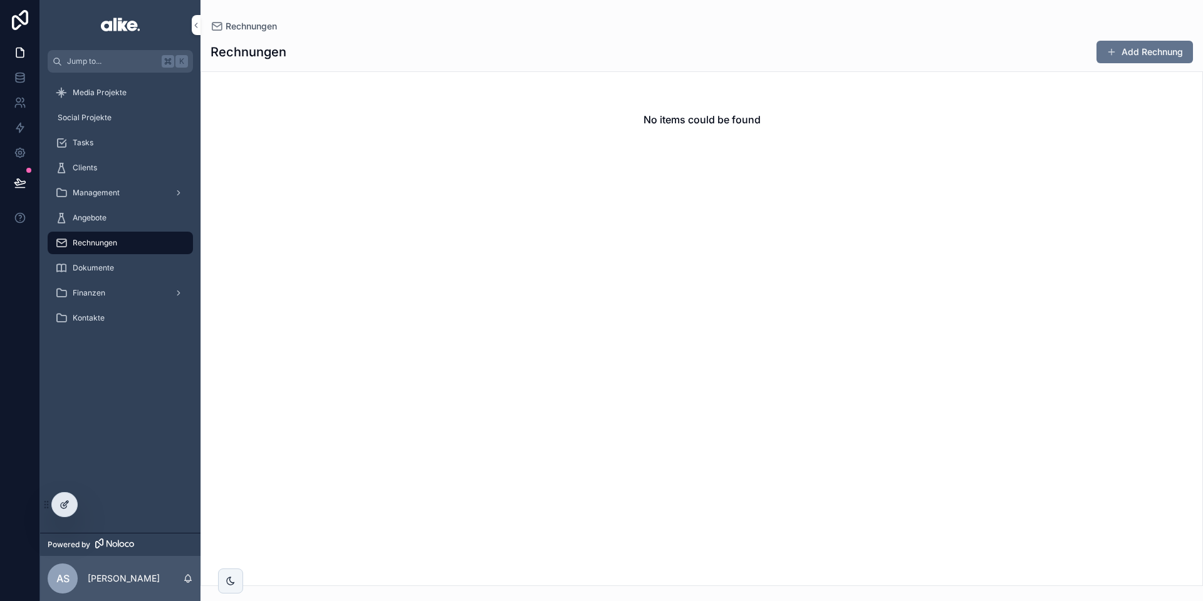
click at [60, 502] on icon at bounding box center [65, 505] width 10 height 10
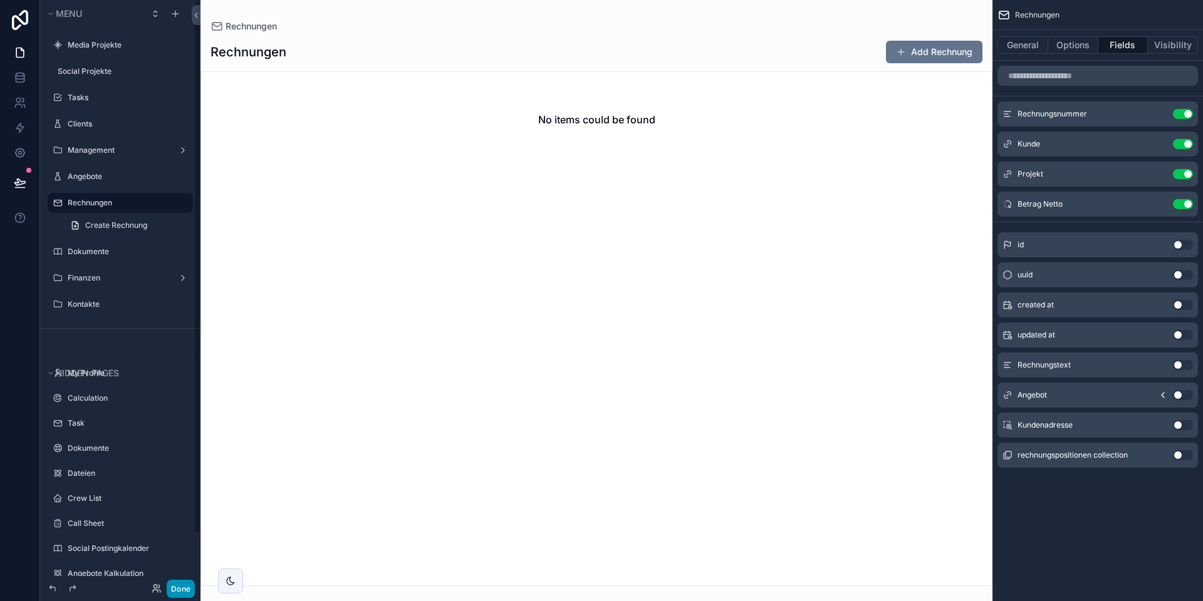
click at [179, 590] on button "Done" at bounding box center [181, 589] width 28 height 18
